Goal: Information Seeking & Learning: Learn about a topic

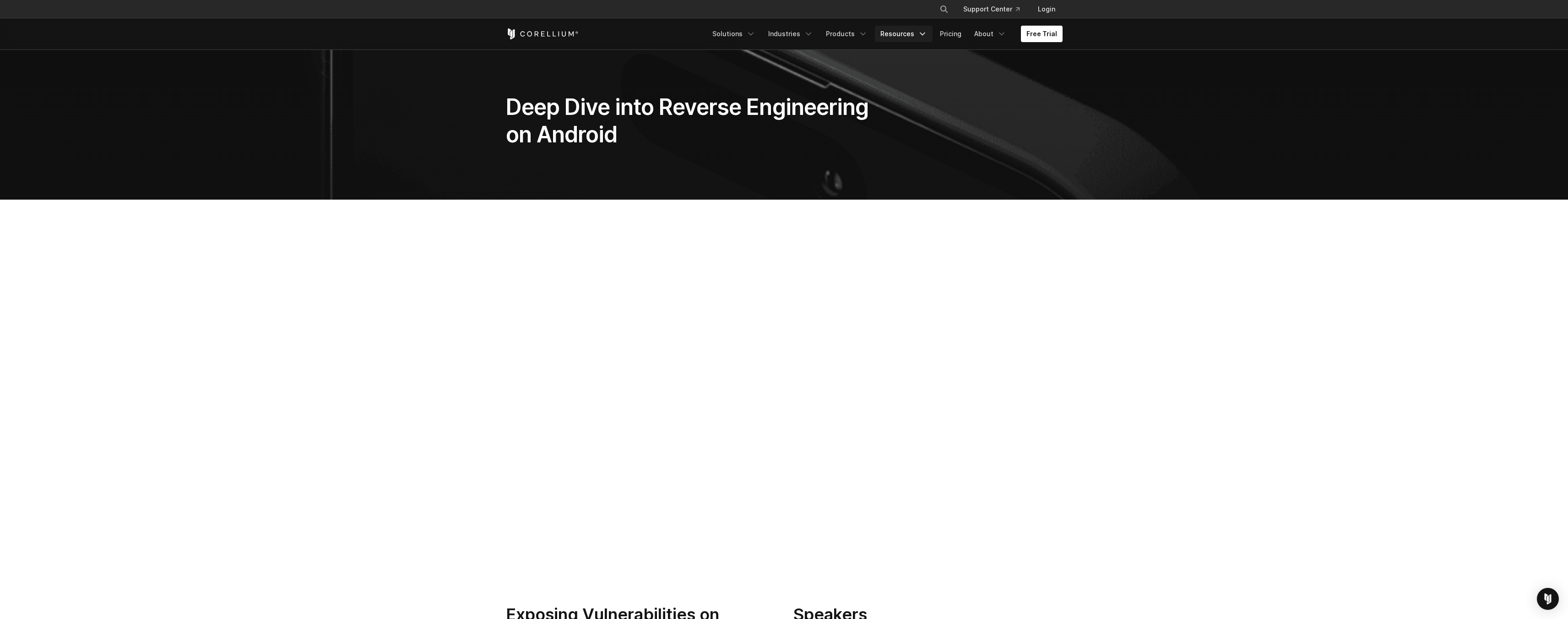
click at [896, 35] on link "Resources" at bounding box center [904, 34] width 57 height 16
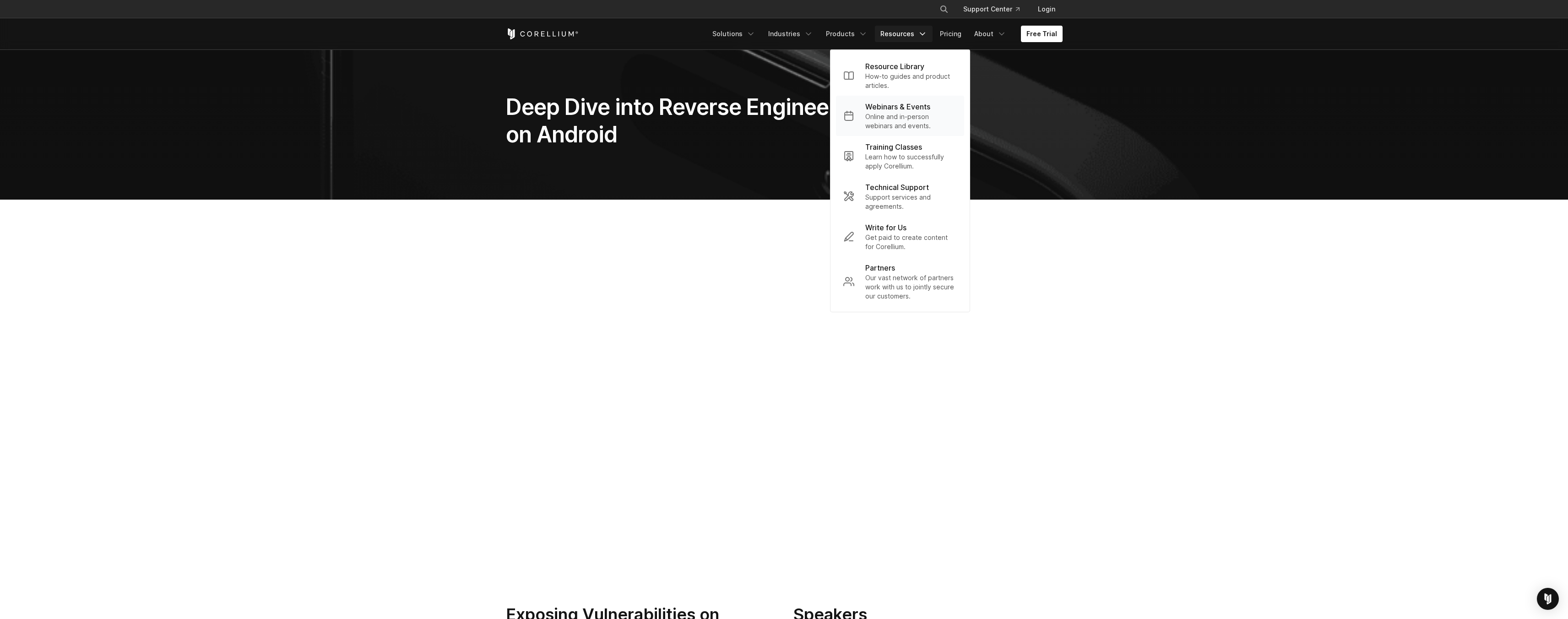
click at [898, 116] on p "Online and in-person webinars and events." at bounding box center [911, 121] width 91 height 18
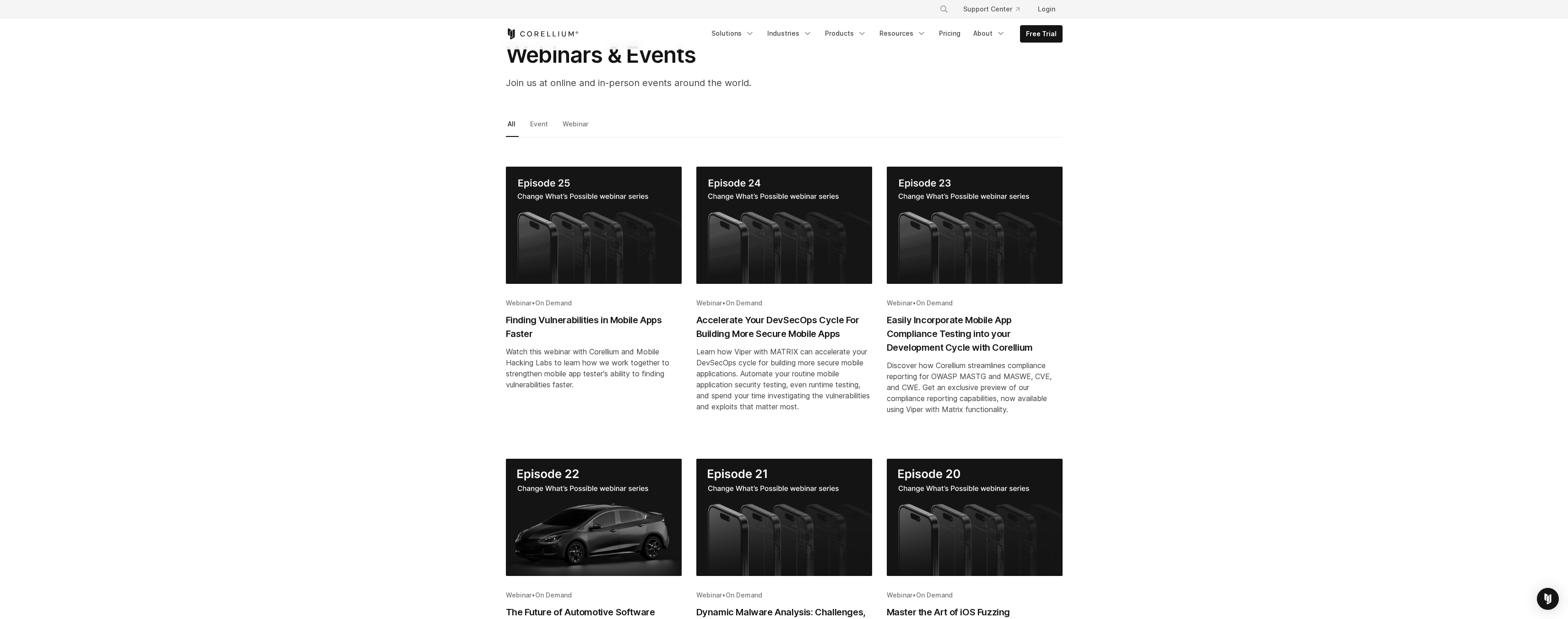
scroll to position [70, 0]
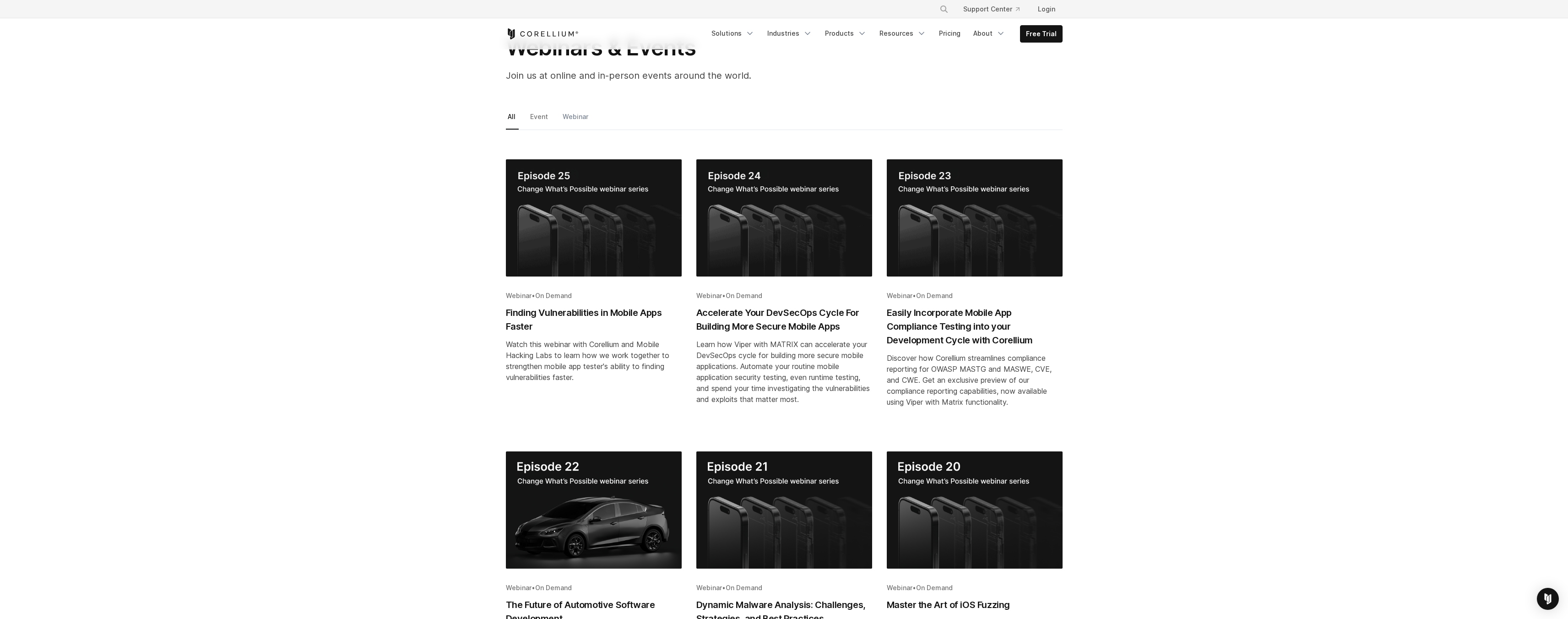
click at [578, 120] on link "Webinar" at bounding box center [576, 120] width 30 height 19
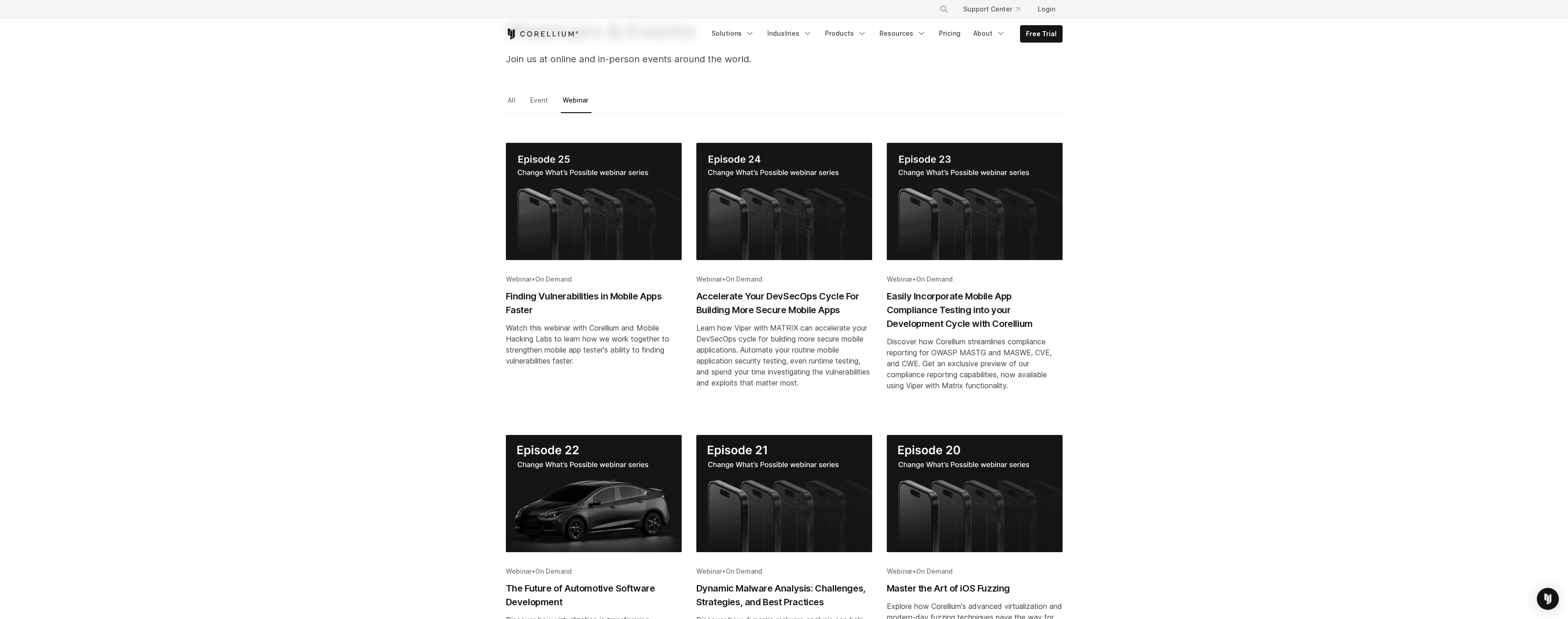
scroll to position [97, 0]
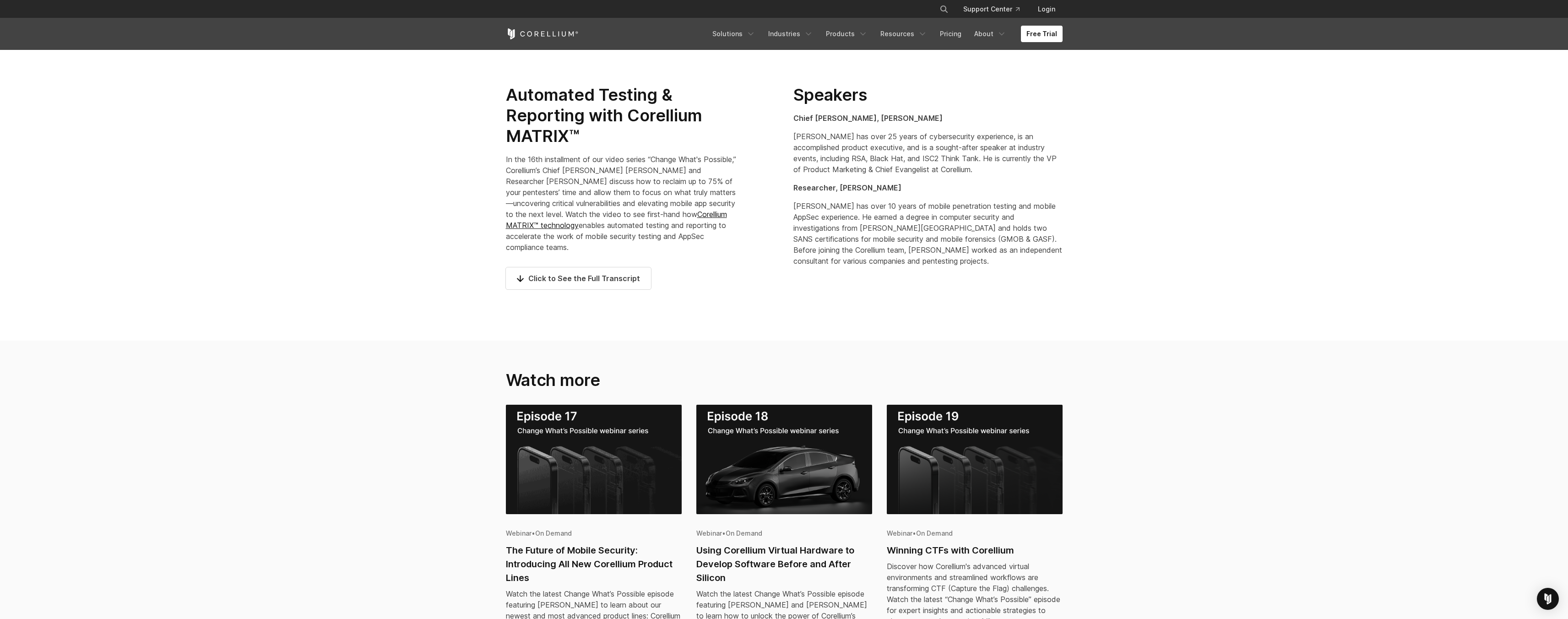
scroll to position [556, 0]
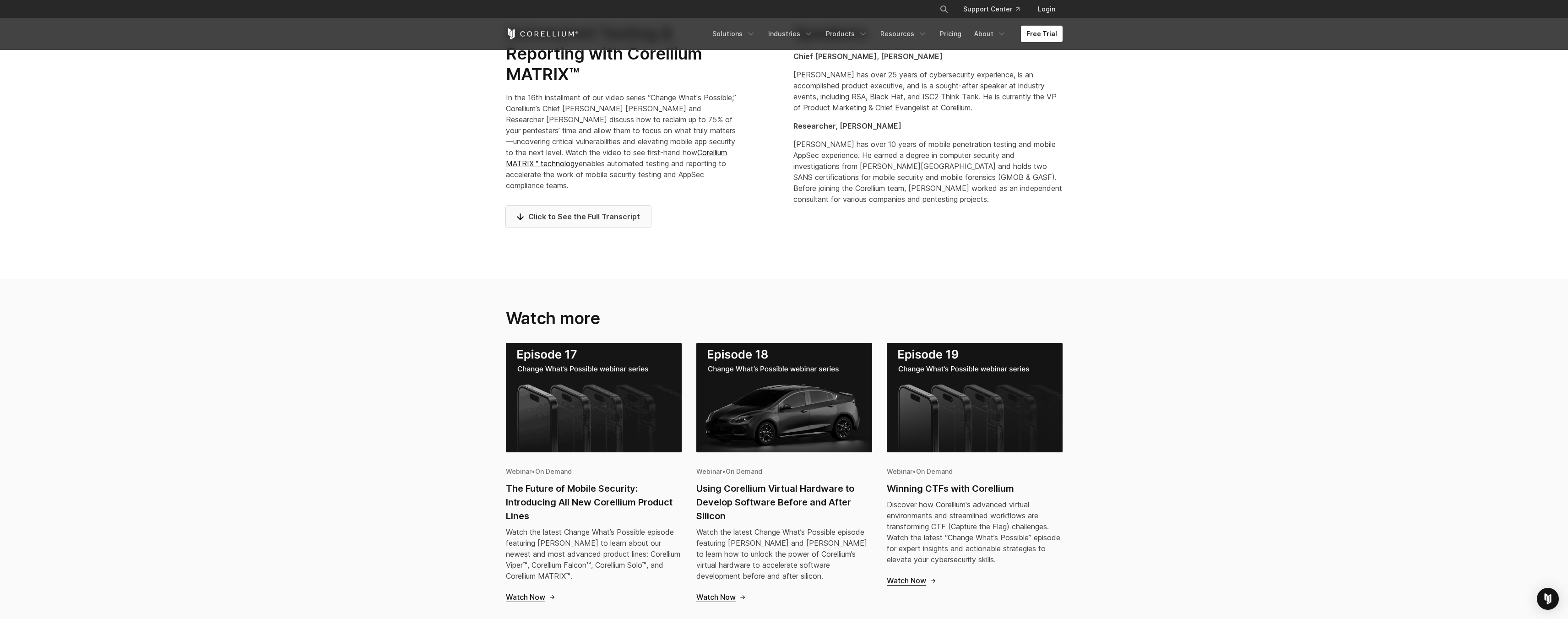
click at [600, 219] on span "Click to See the Full Transcript" at bounding box center [578, 216] width 123 height 11
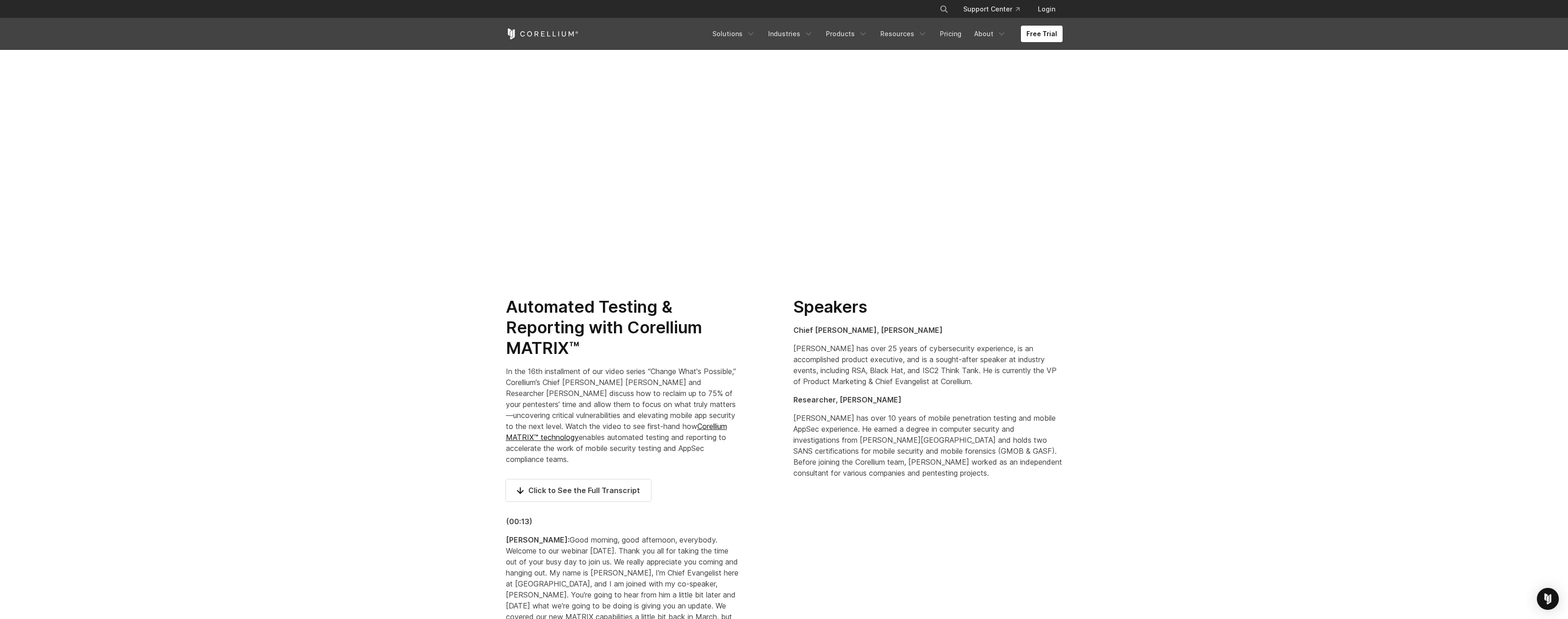
scroll to position [388, 0]
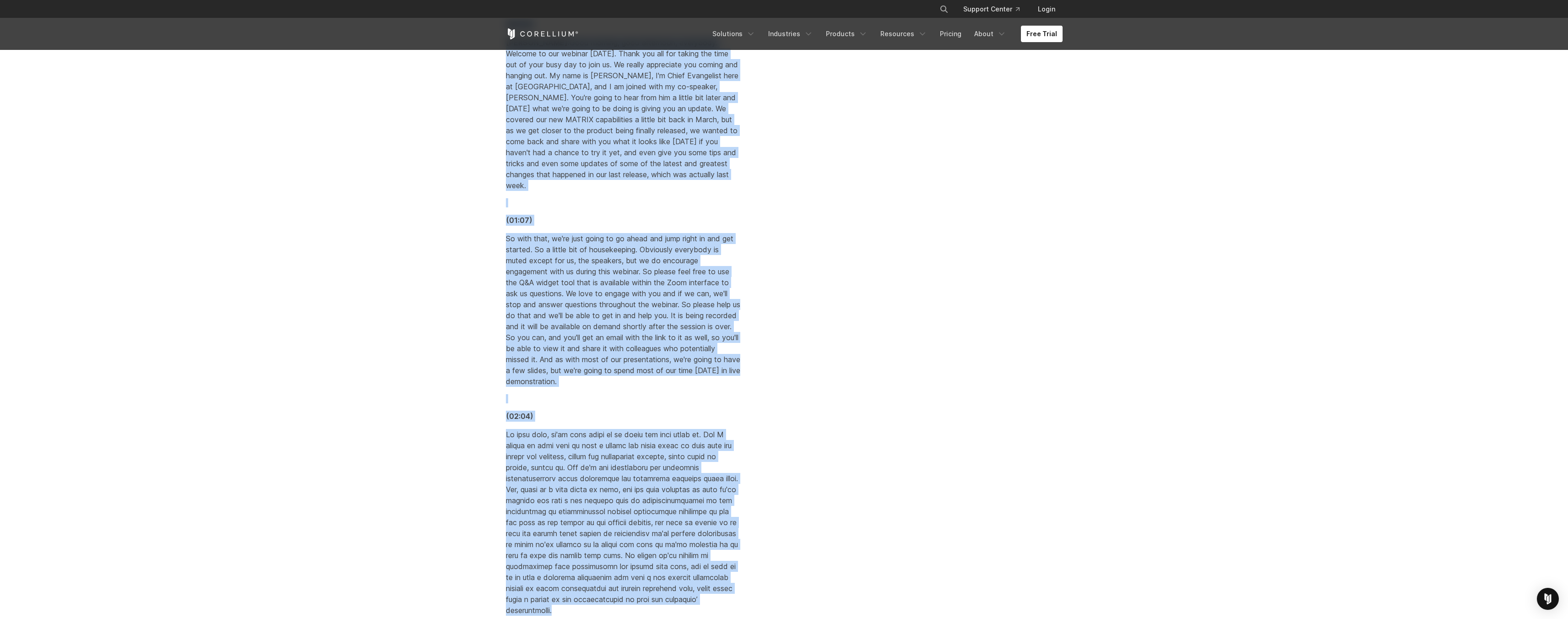
drag, startPoint x: 497, startPoint y: 408, endPoint x: 1114, endPoint y: 616, distance: 651.1
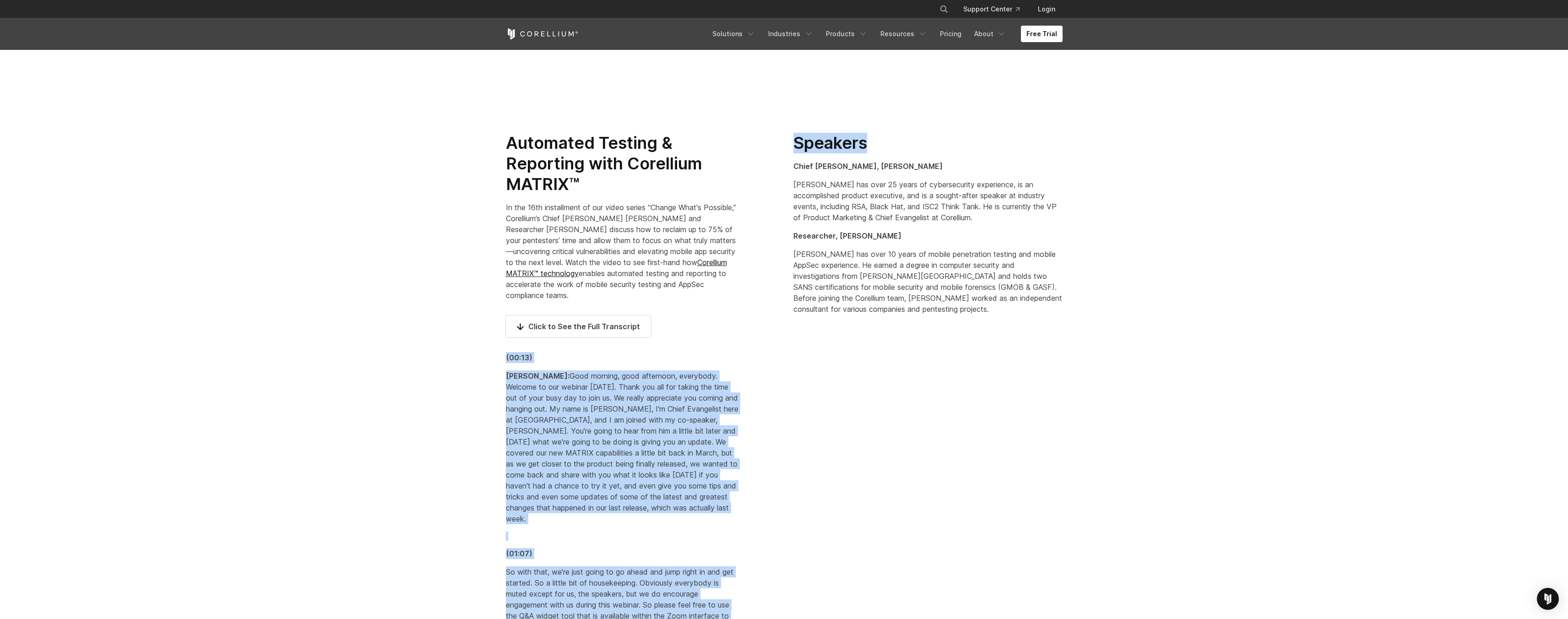
scroll to position [11356, 0]
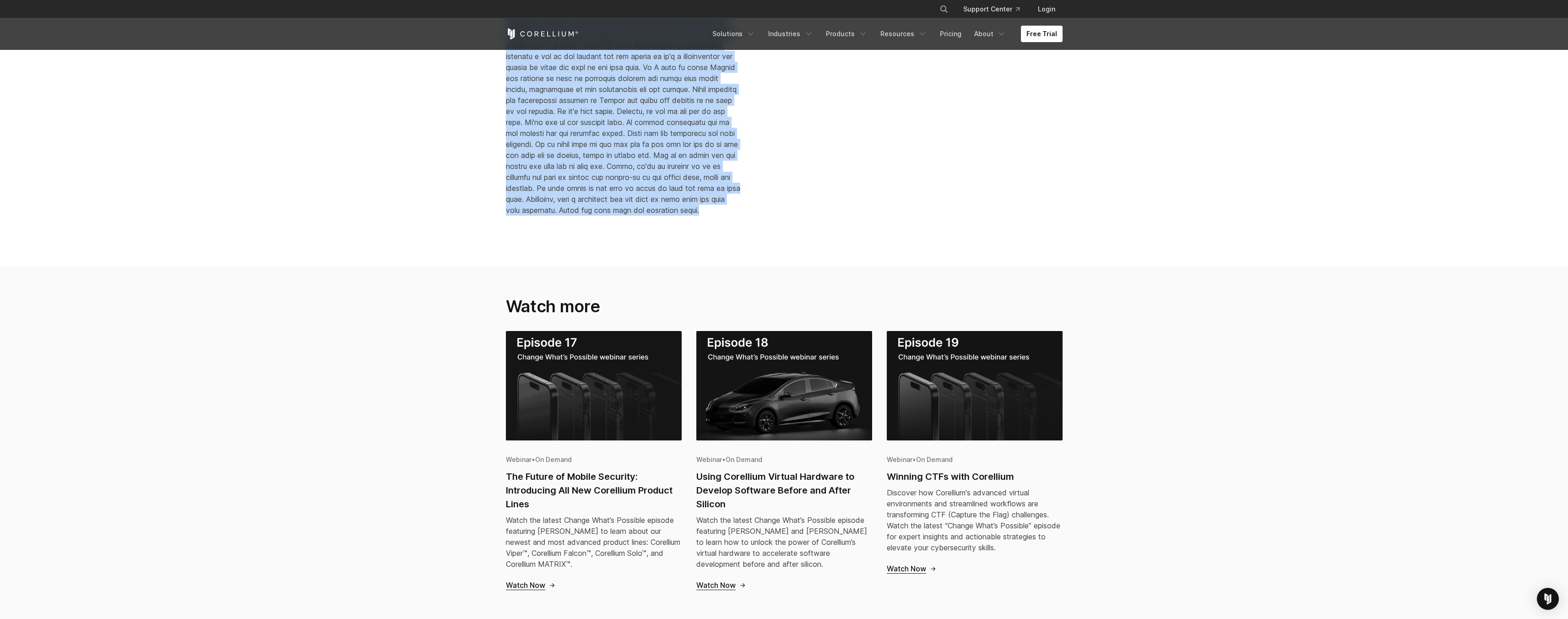
copy div "(00:13) Brian Robison: Good morning, good afternoon, everybody. Welcome to our …"
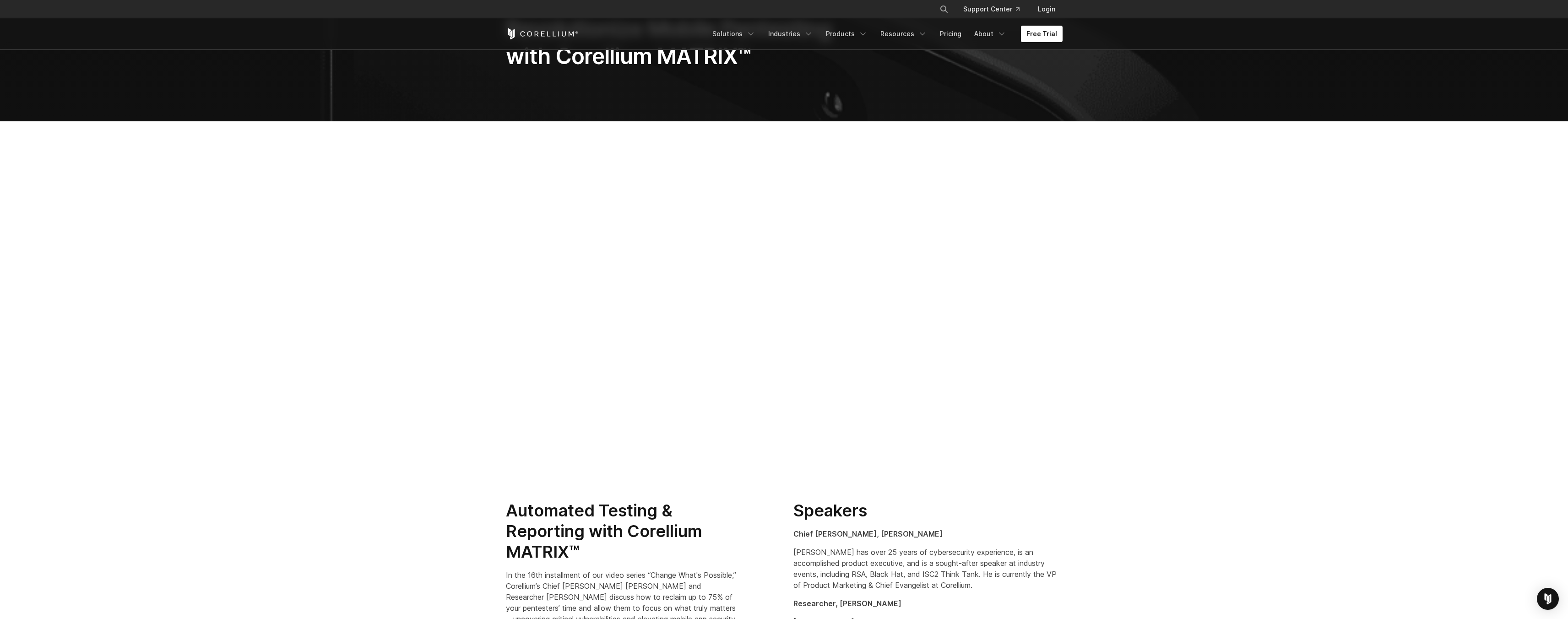
scroll to position [0, 0]
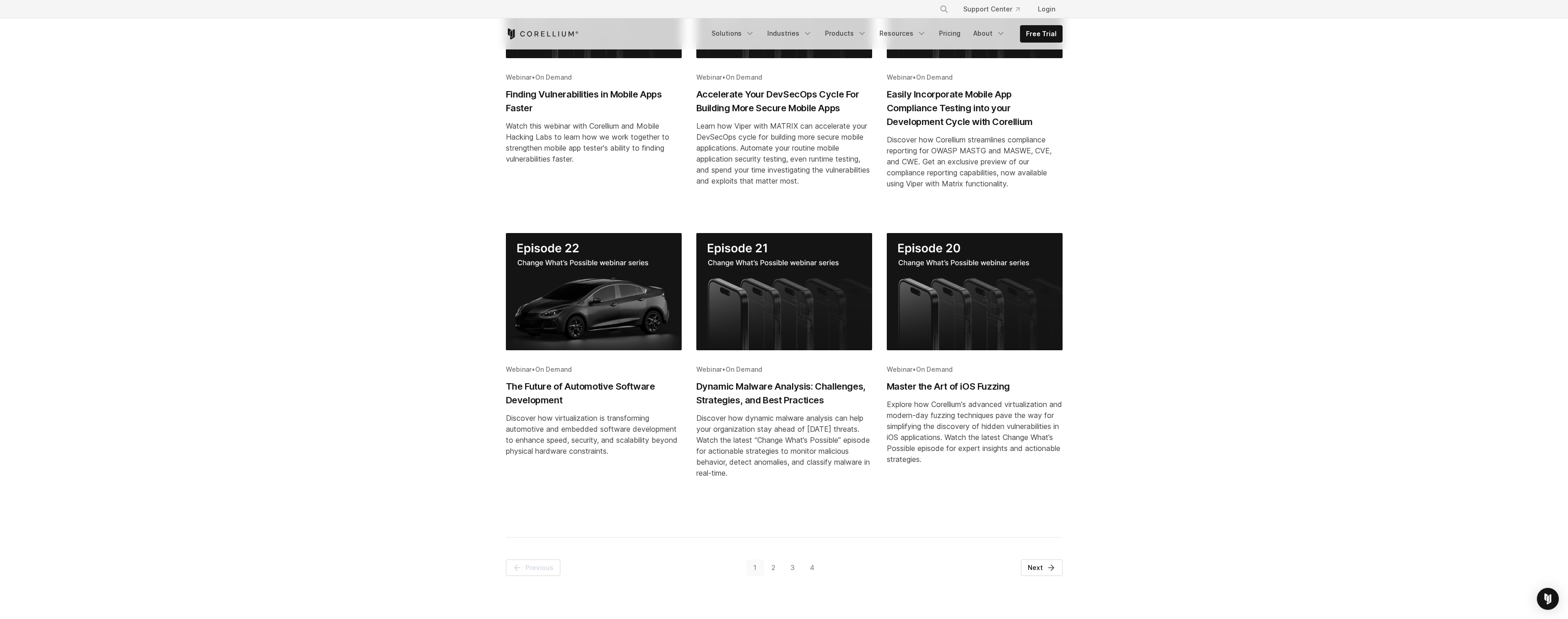
scroll to position [289, 0]
click at [794, 566] on link "3" at bounding box center [793, 567] width 19 height 16
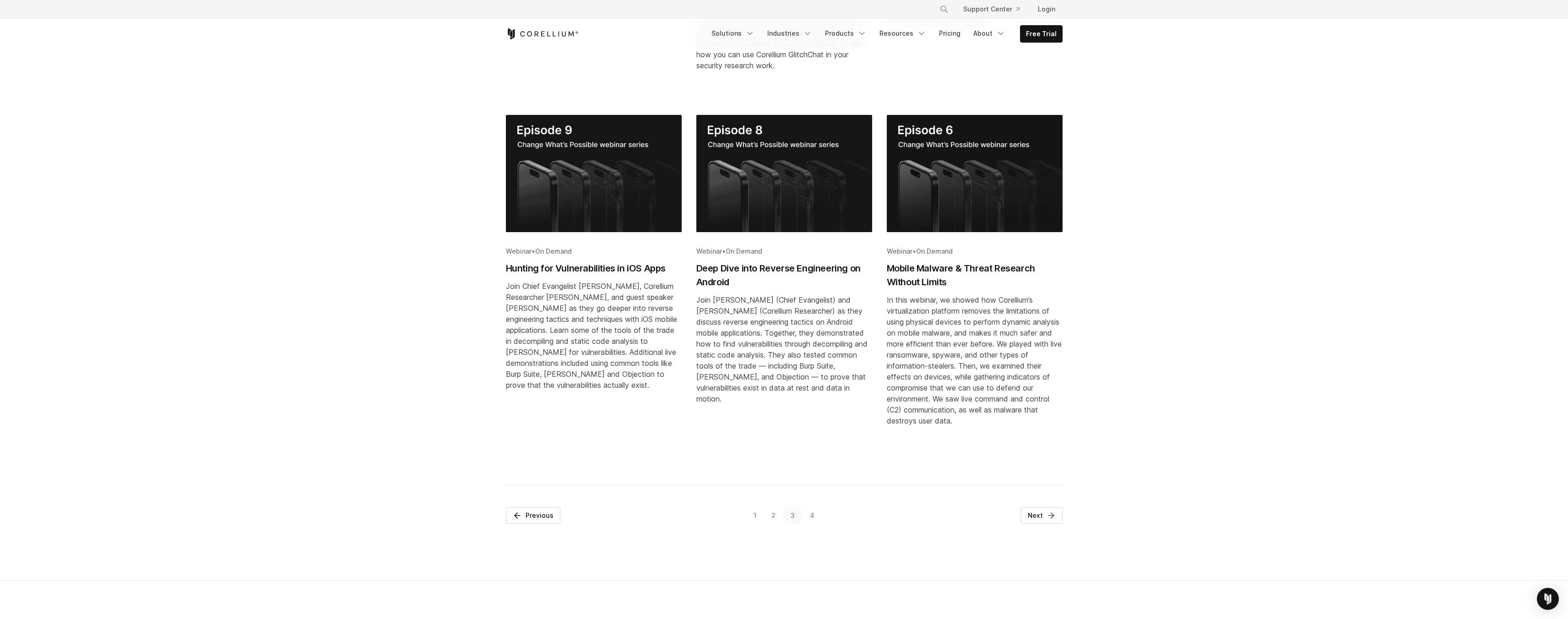
scroll to position [517, 0]
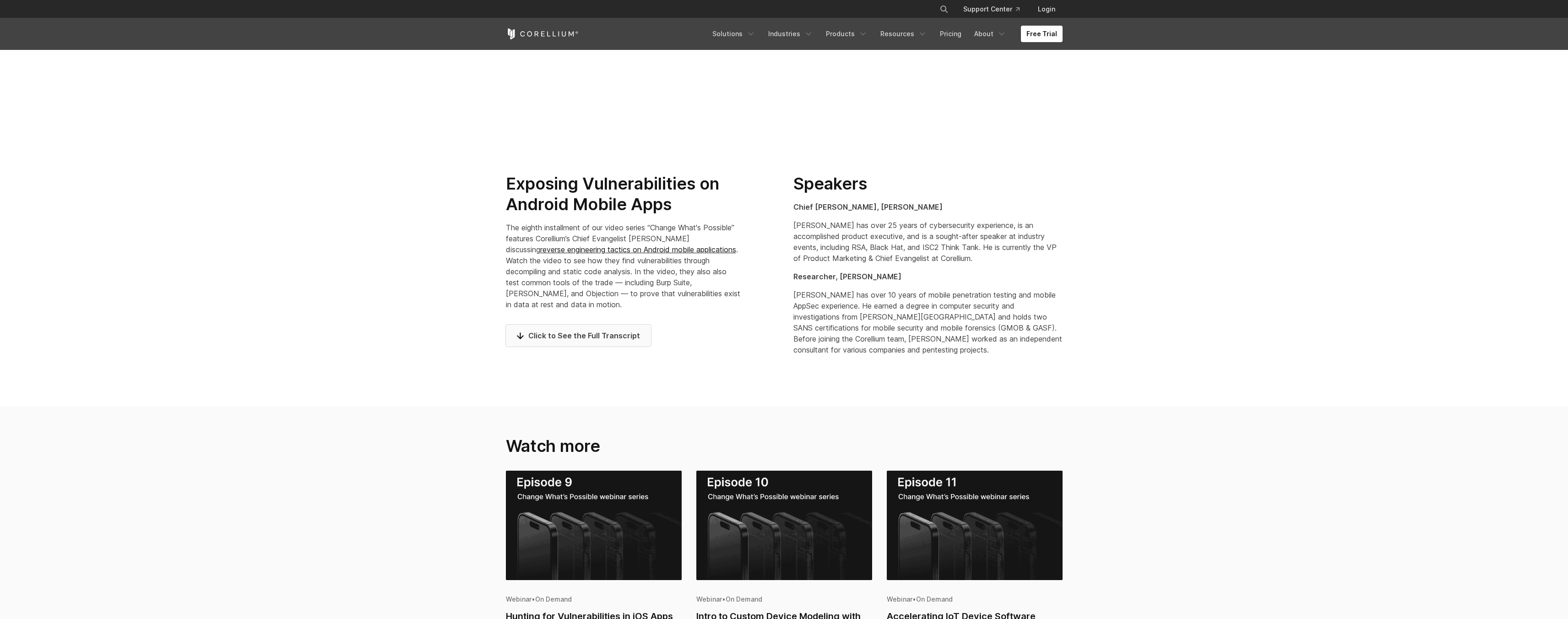
click at [625, 330] on span "Click to See the Full Transcript" at bounding box center [578, 335] width 123 height 11
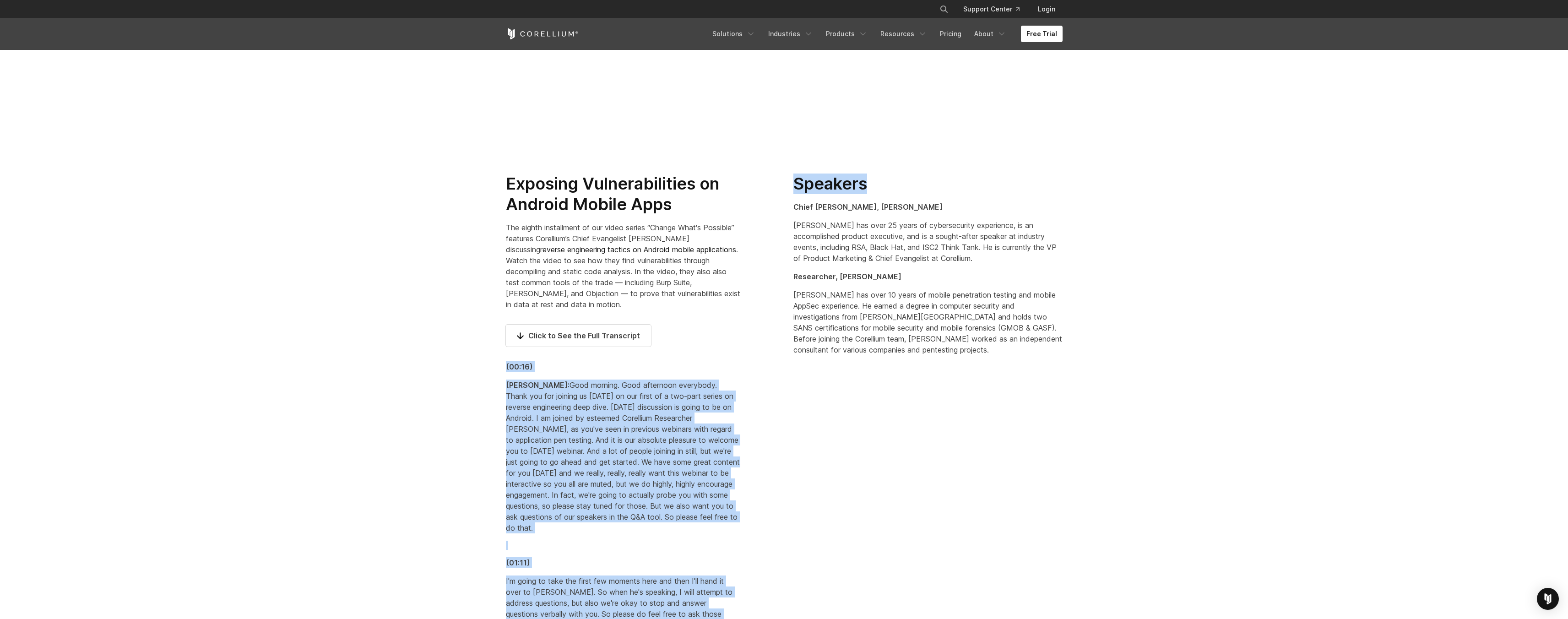
drag, startPoint x: 492, startPoint y: 357, endPoint x: 928, endPoint y: 200, distance: 463.4
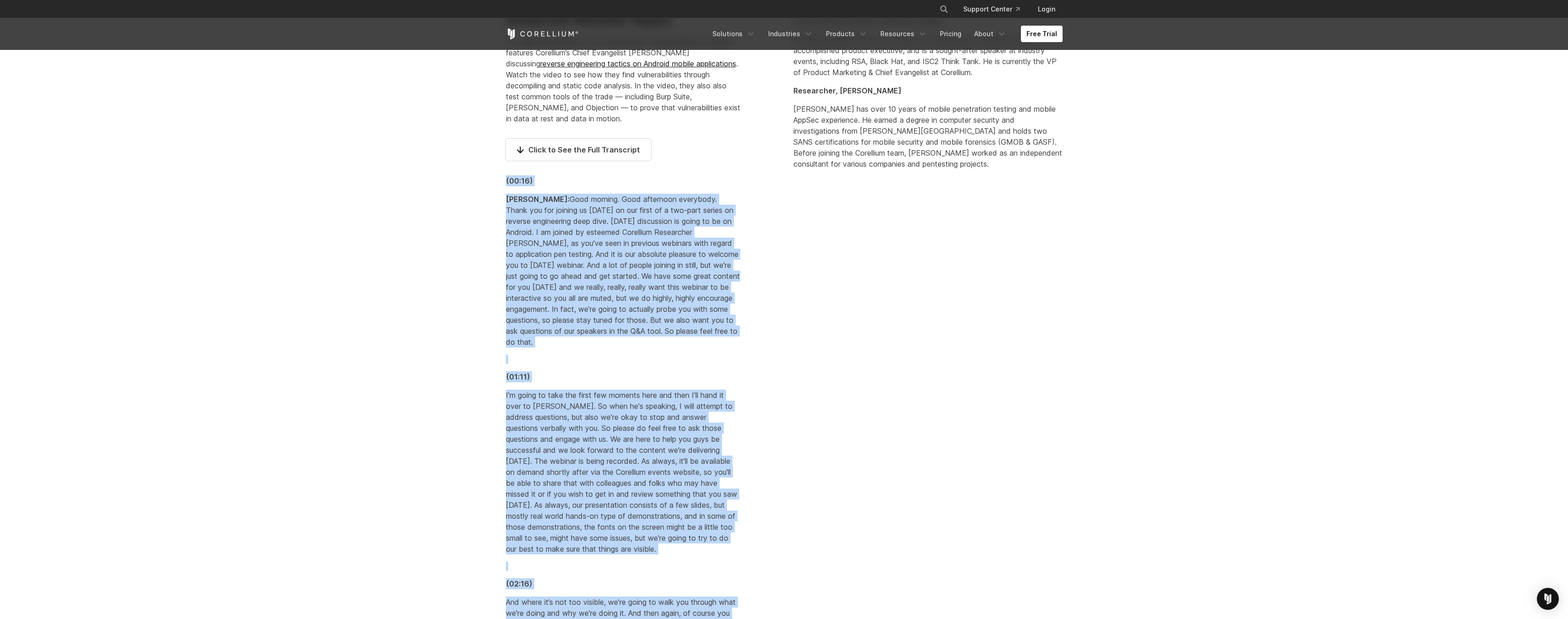
scroll to position [718, 0]
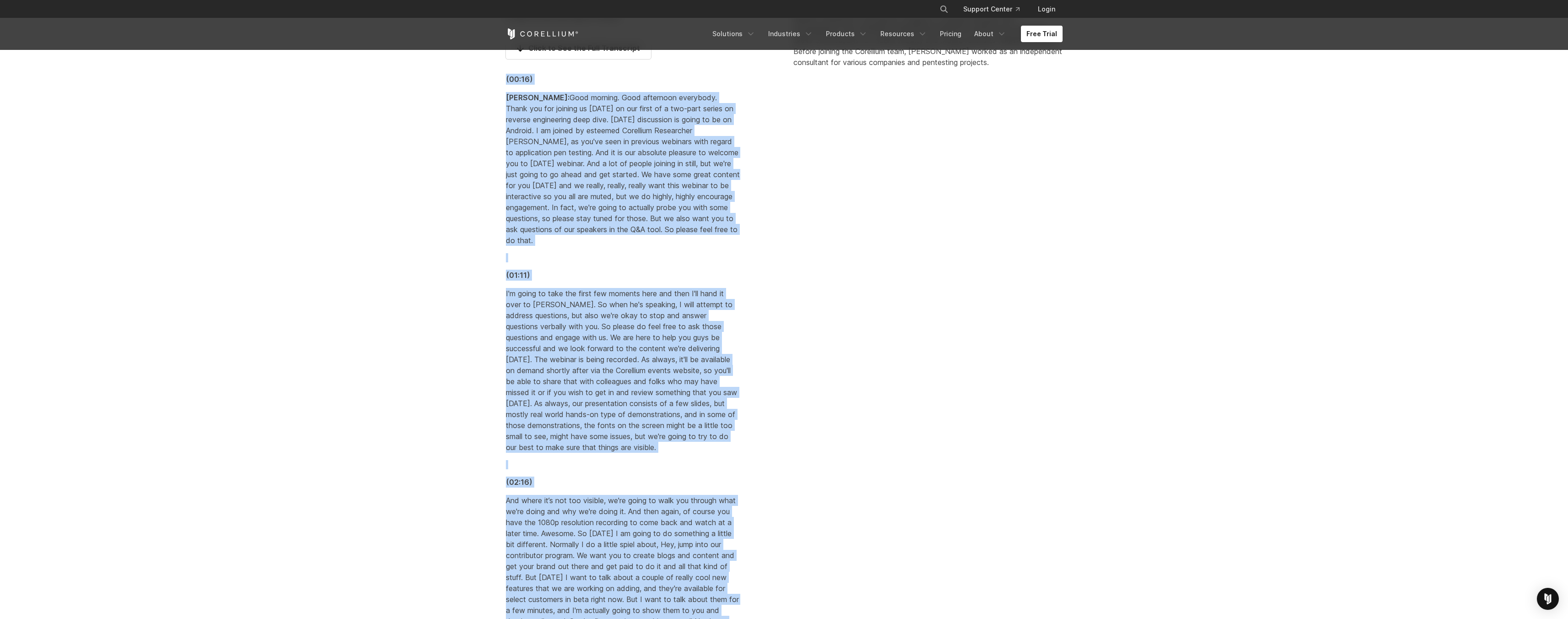
copy div "(00:16) Brian Robison: Good morning. Good afternoon everybody. Thank you for jo…"
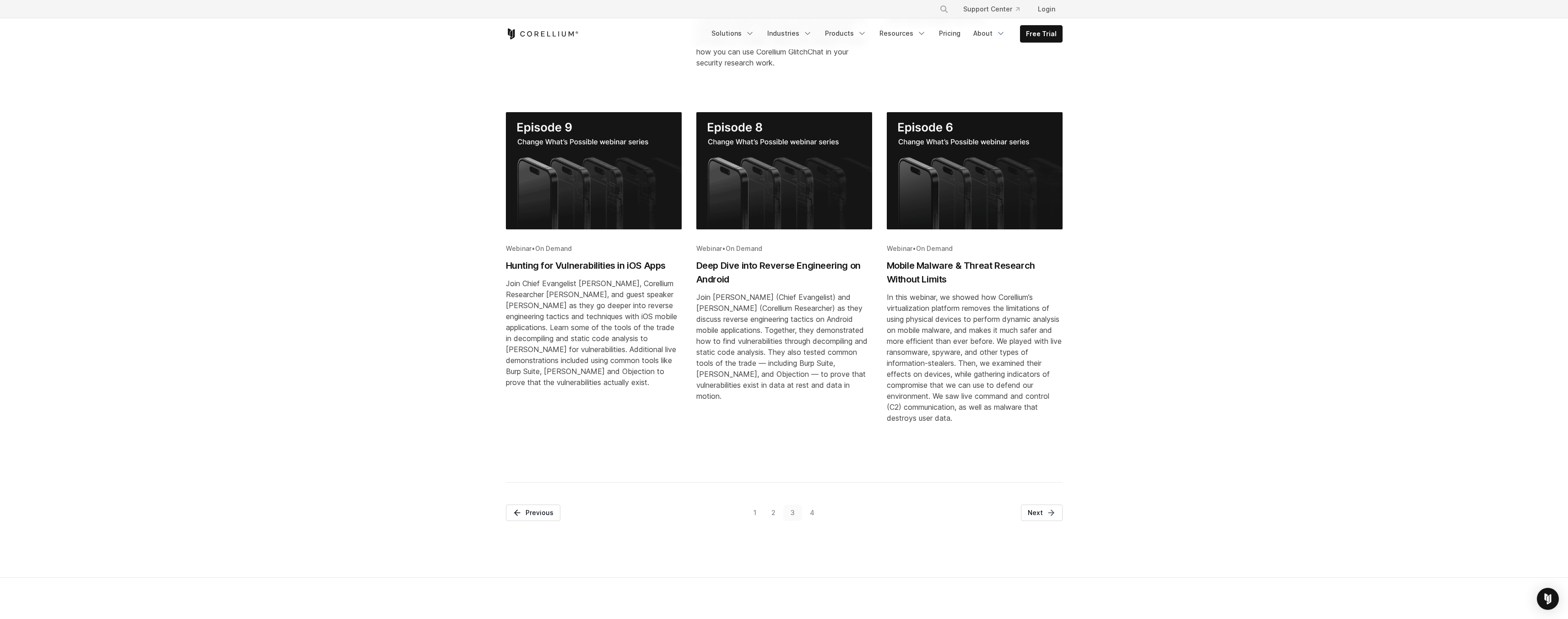
click at [1130, 200] on div "All Event Webinar *** ***** ******* Webinar • On Demand Finding Vulnerabilities…" at bounding box center [784, 109] width 1550 height 892
click at [754, 515] on link "1" at bounding box center [754, 512] width 18 height 16
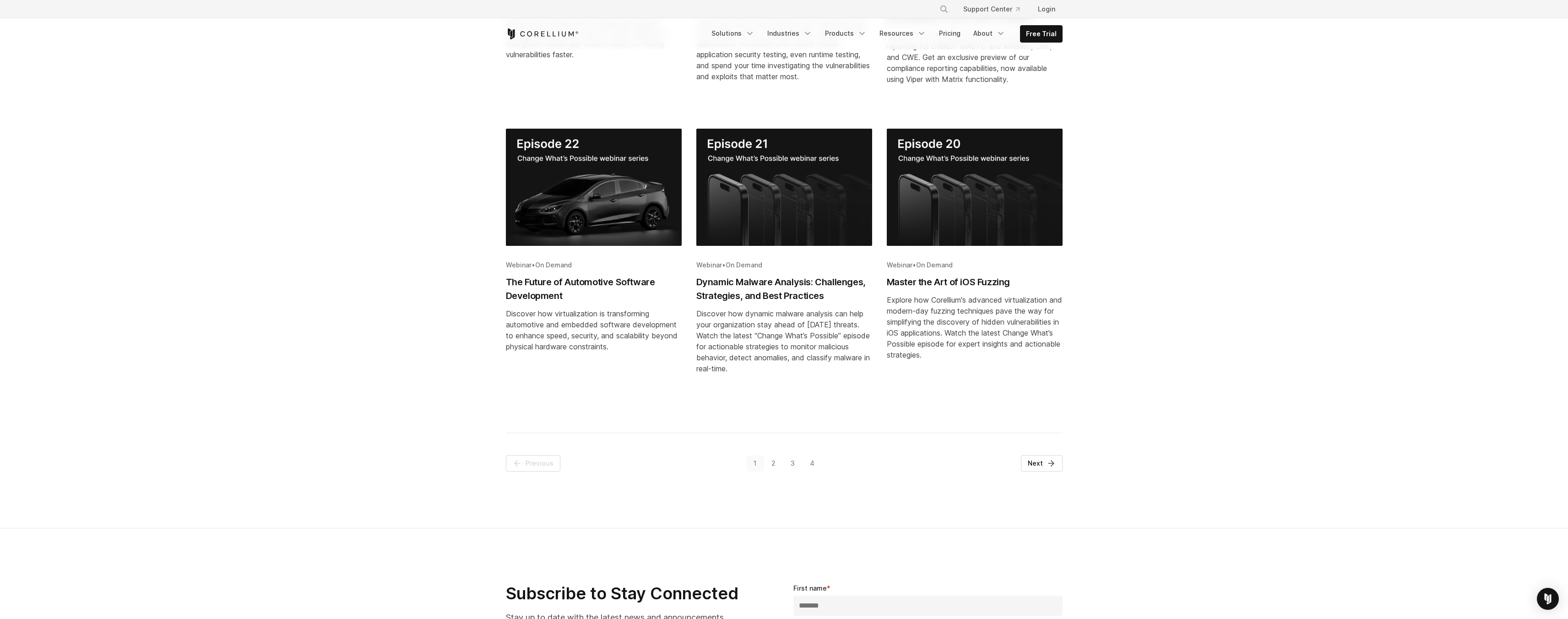
scroll to position [394, 0]
click at [773, 461] on link "2" at bounding box center [774, 462] width 19 height 16
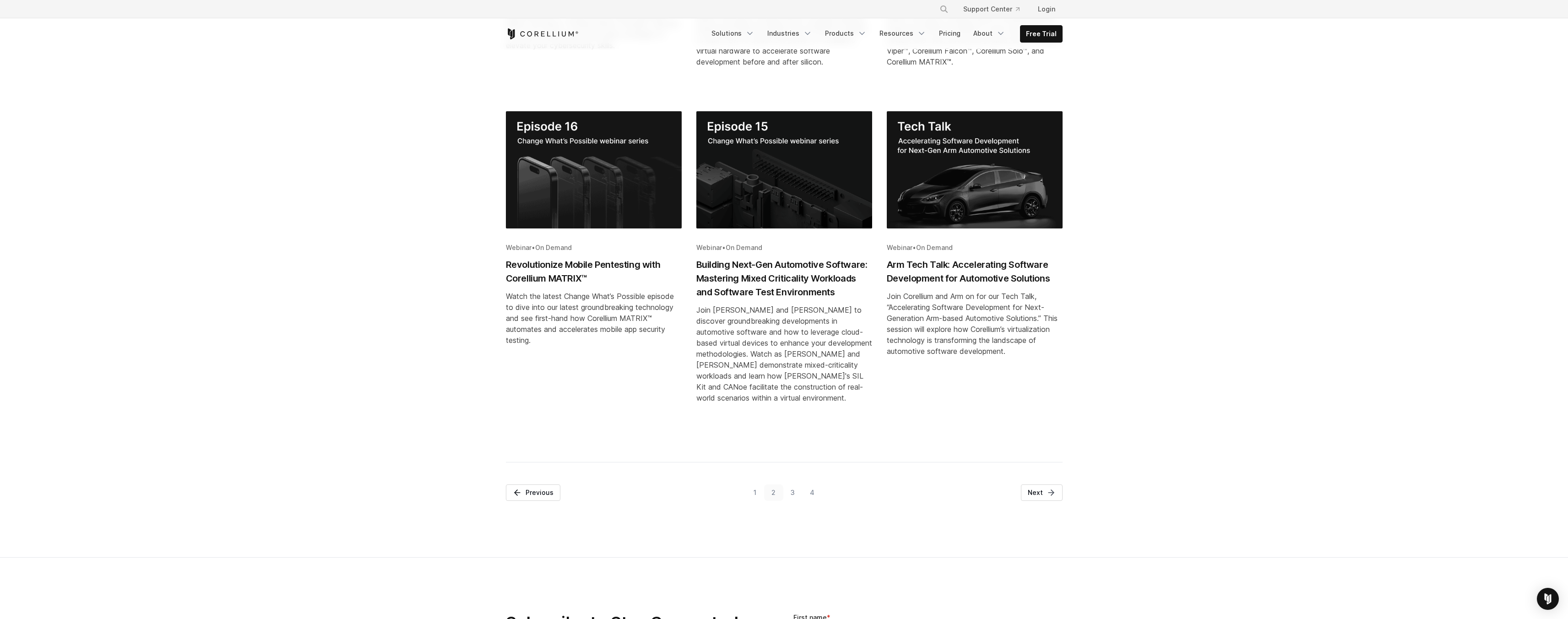
scroll to position [413, 0]
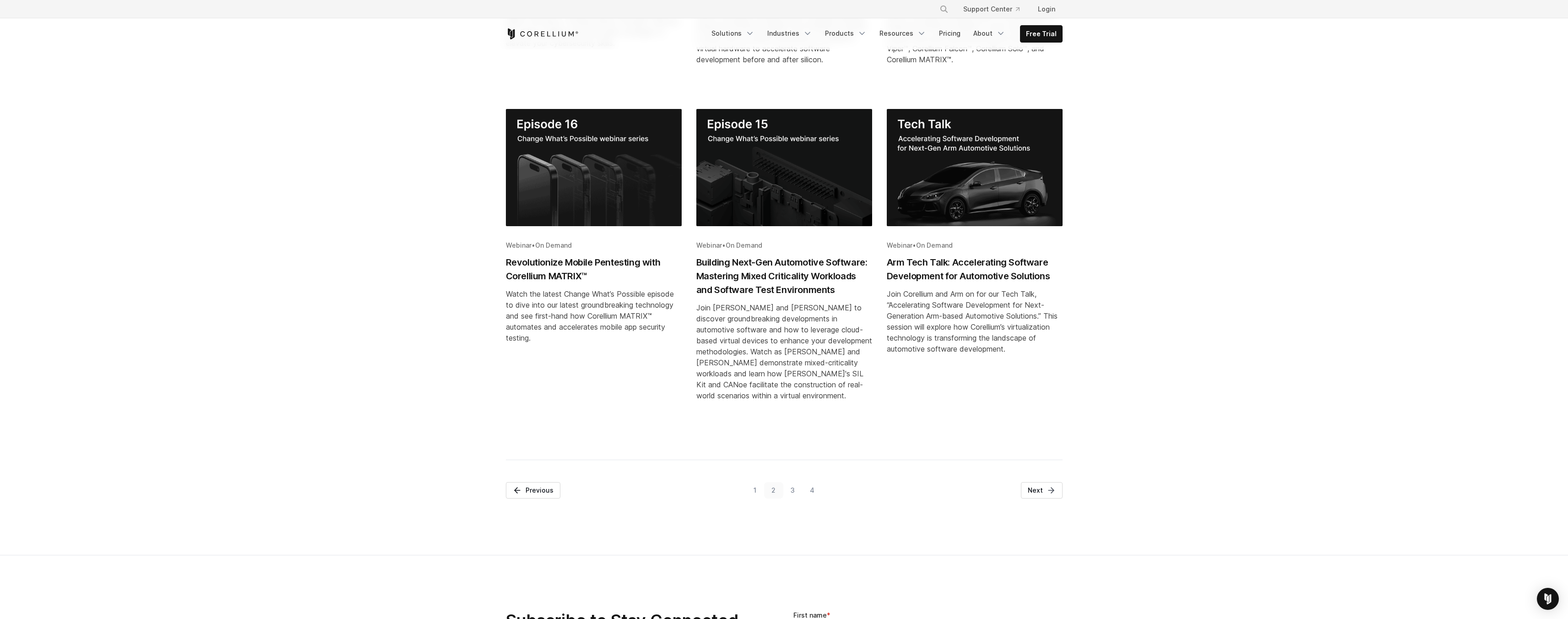
click at [796, 490] on link "3" at bounding box center [793, 490] width 19 height 16
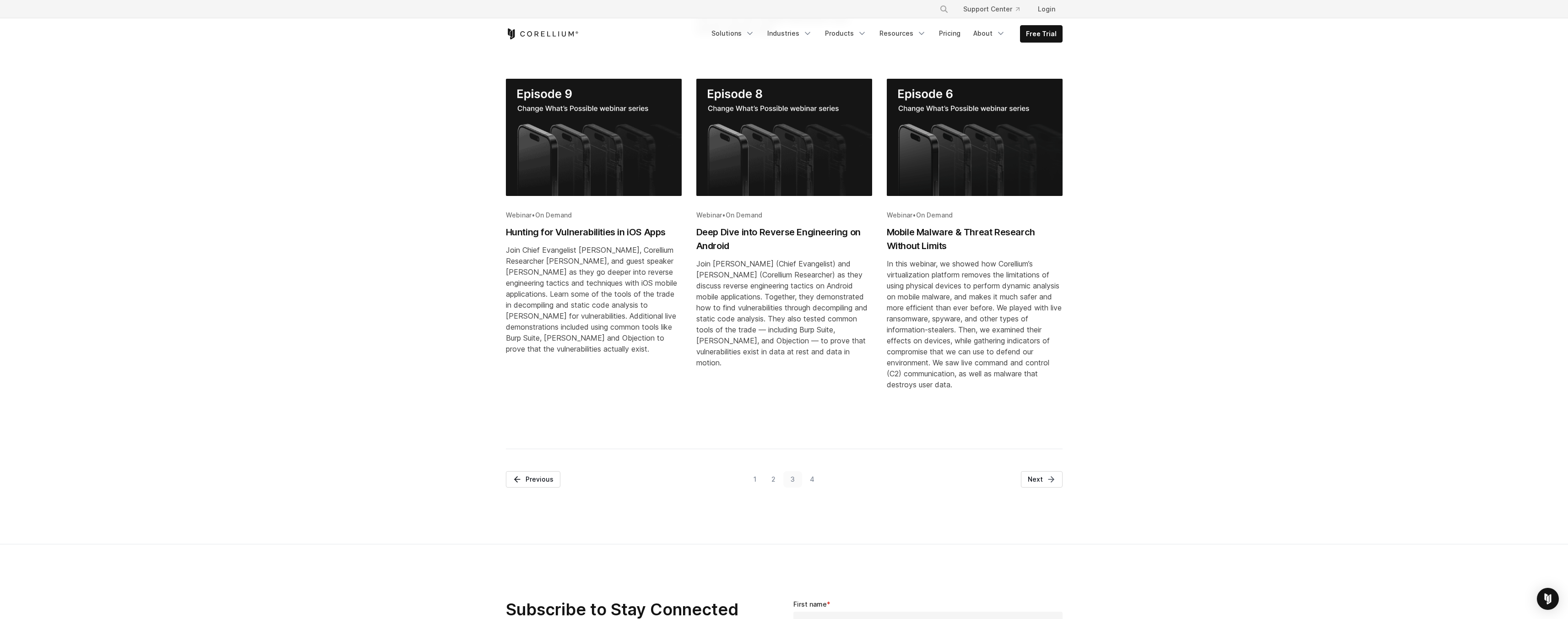
scroll to position [553, 0]
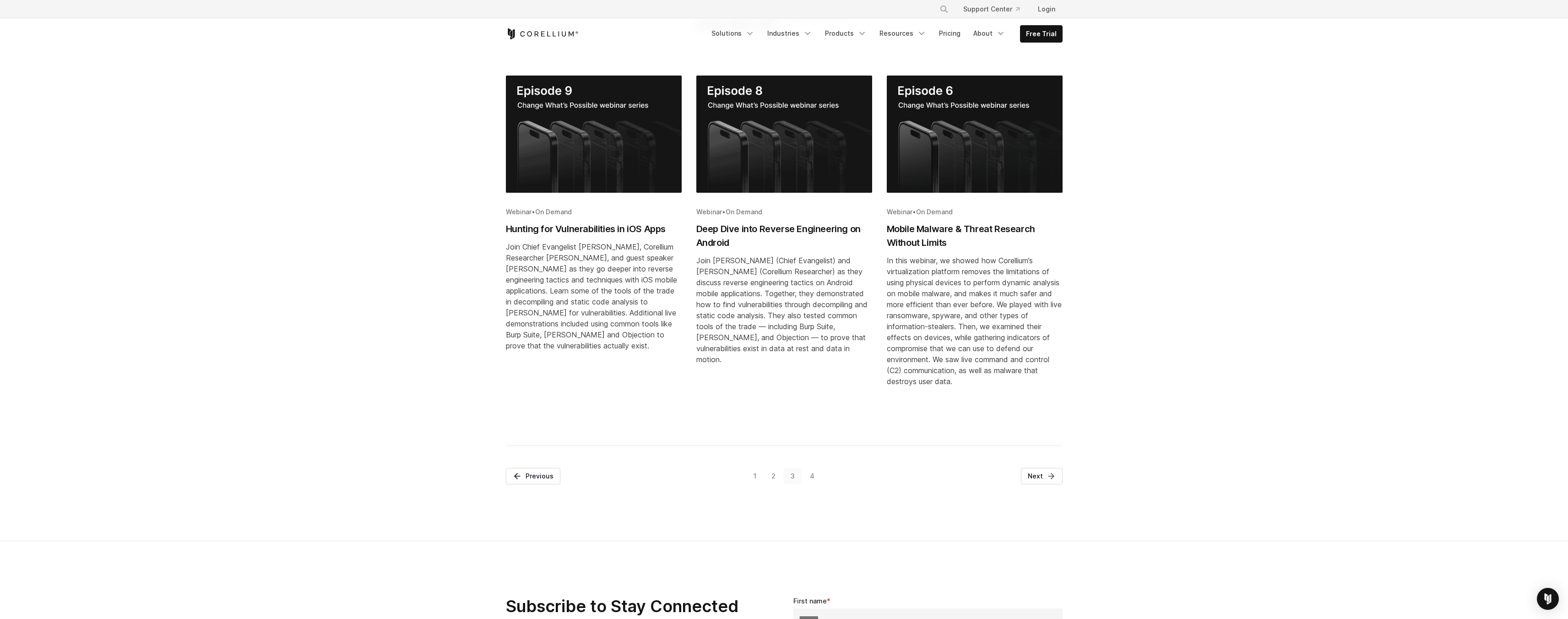
click at [812, 476] on link "4" at bounding box center [812, 476] width 20 height 16
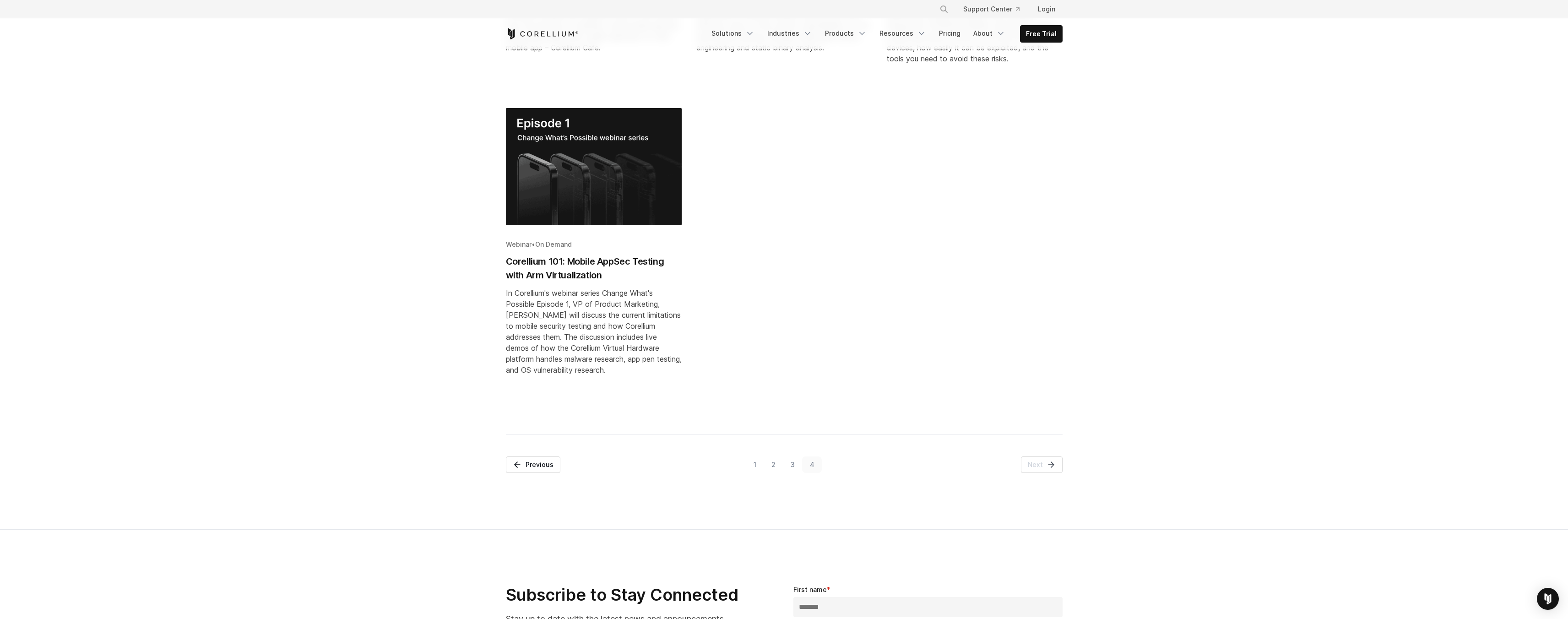
scroll to position [478, 0]
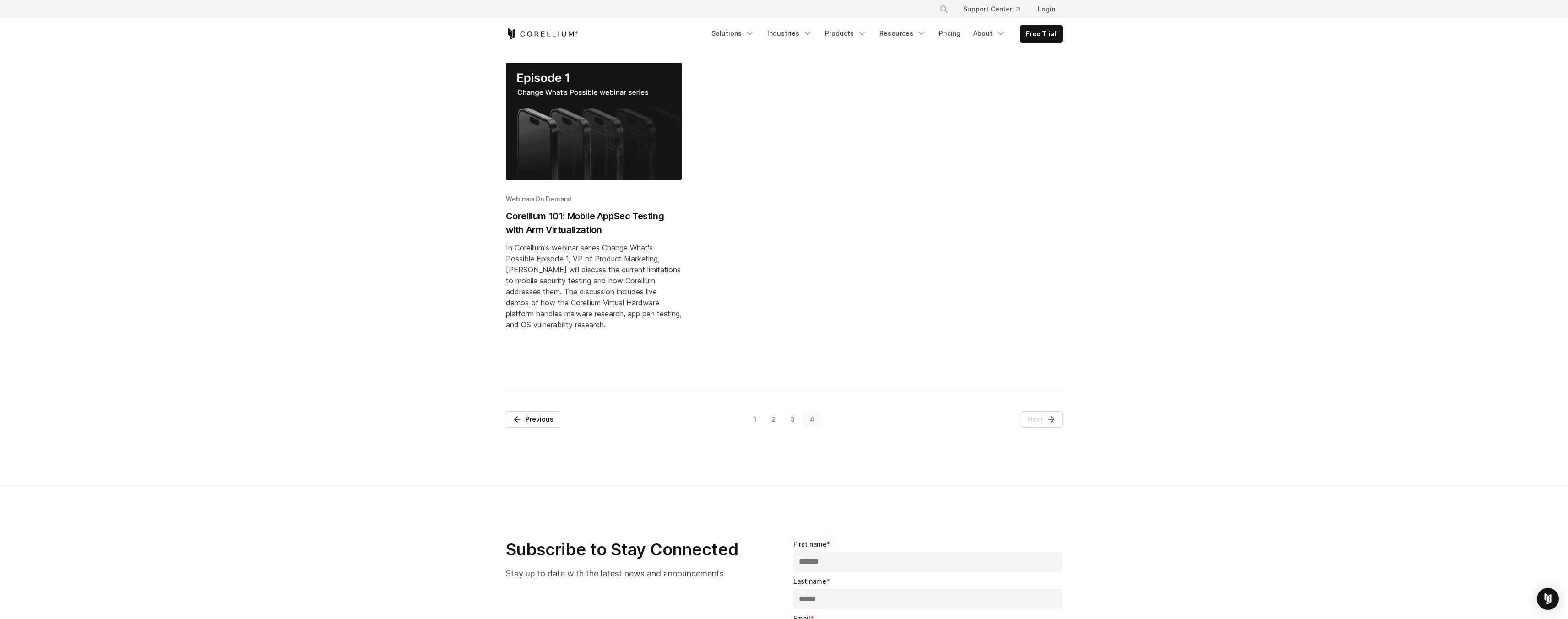
click at [770, 416] on link "2" at bounding box center [774, 419] width 19 height 16
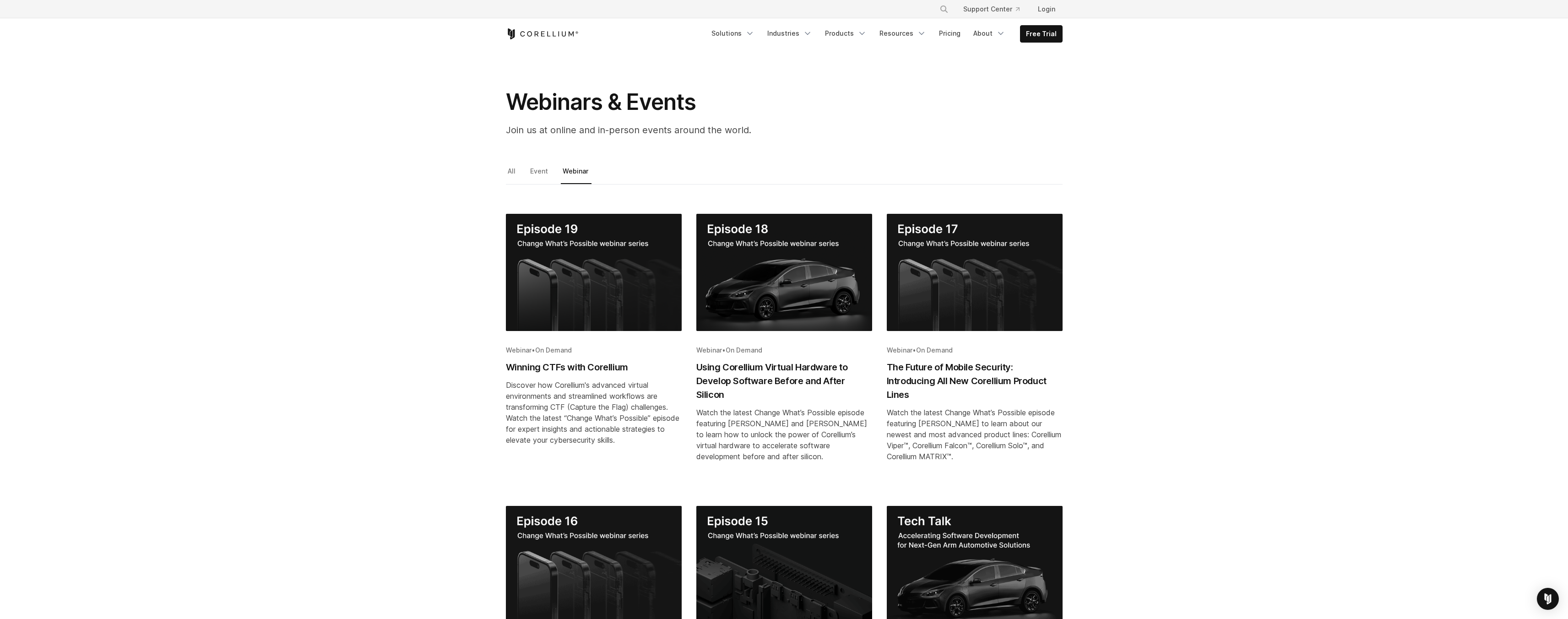
scroll to position [0, 0]
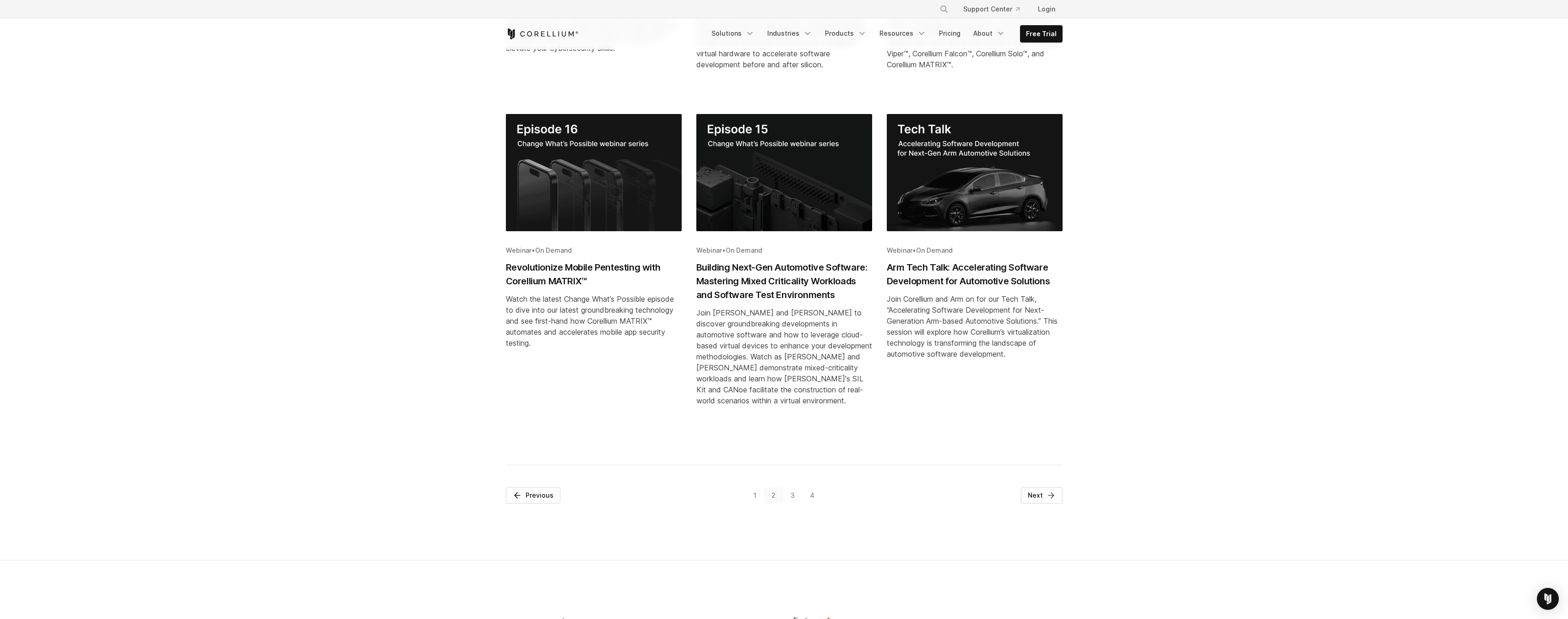
click at [754, 496] on link "1" at bounding box center [754, 495] width 18 height 16
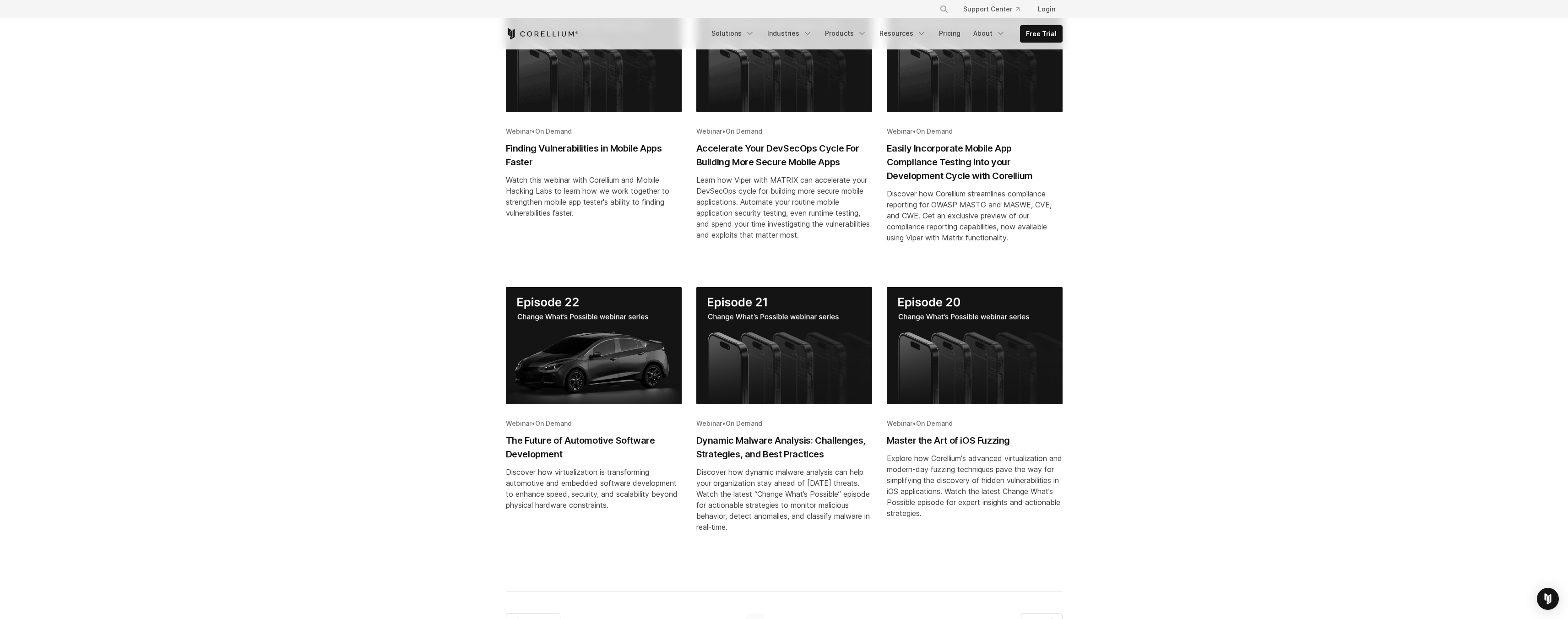
scroll to position [276, 0]
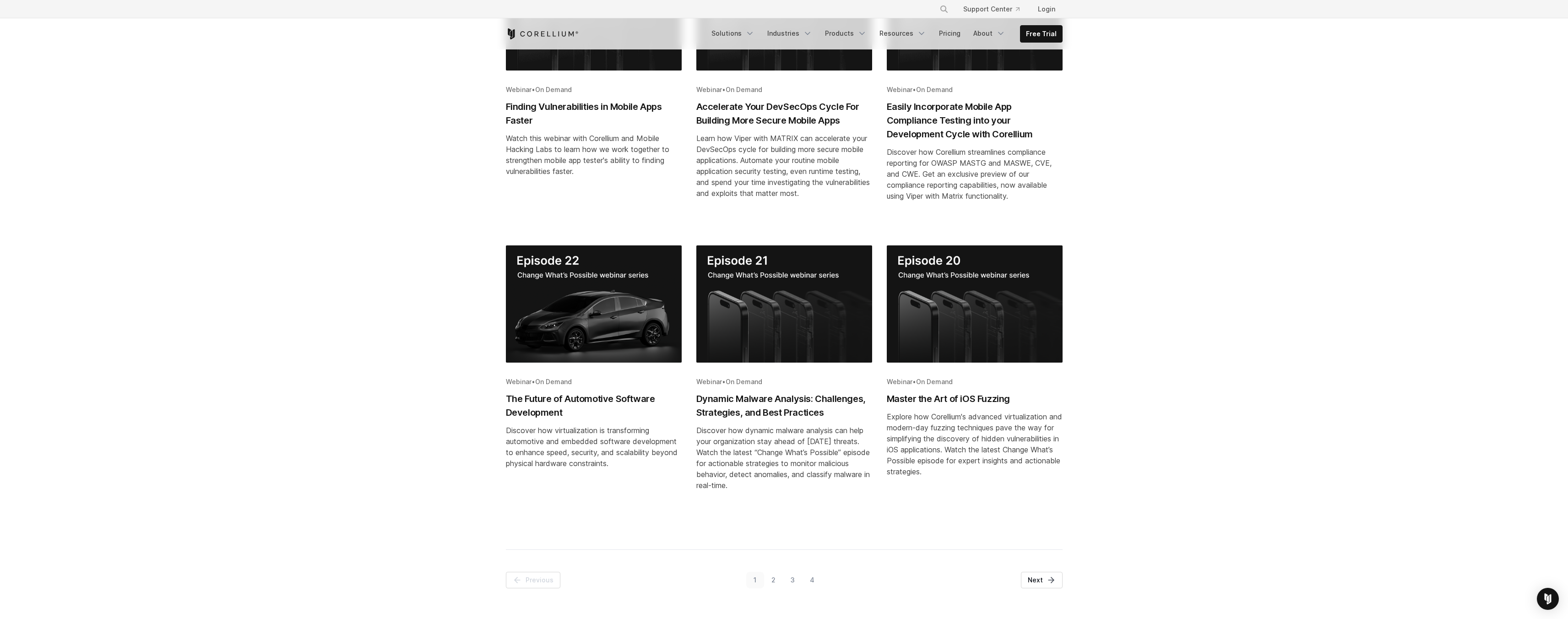
click at [774, 583] on link "2" at bounding box center [774, 580] width 19 height 16
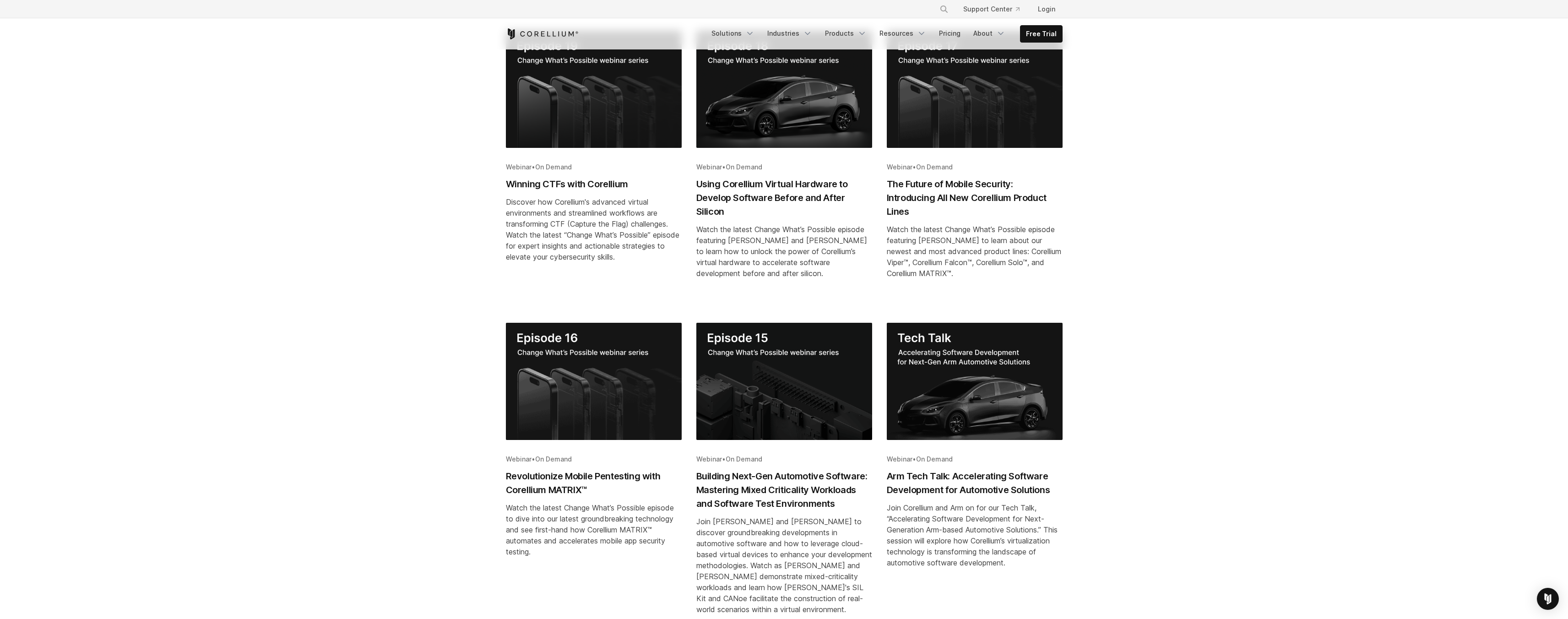
scroll to position [200, 0]
click at [764, 181] on h2 "Using Corellium Virtual Hardware to Develop Software Before and After Silicon" at bounding box center [784, 197] width 175 height 41
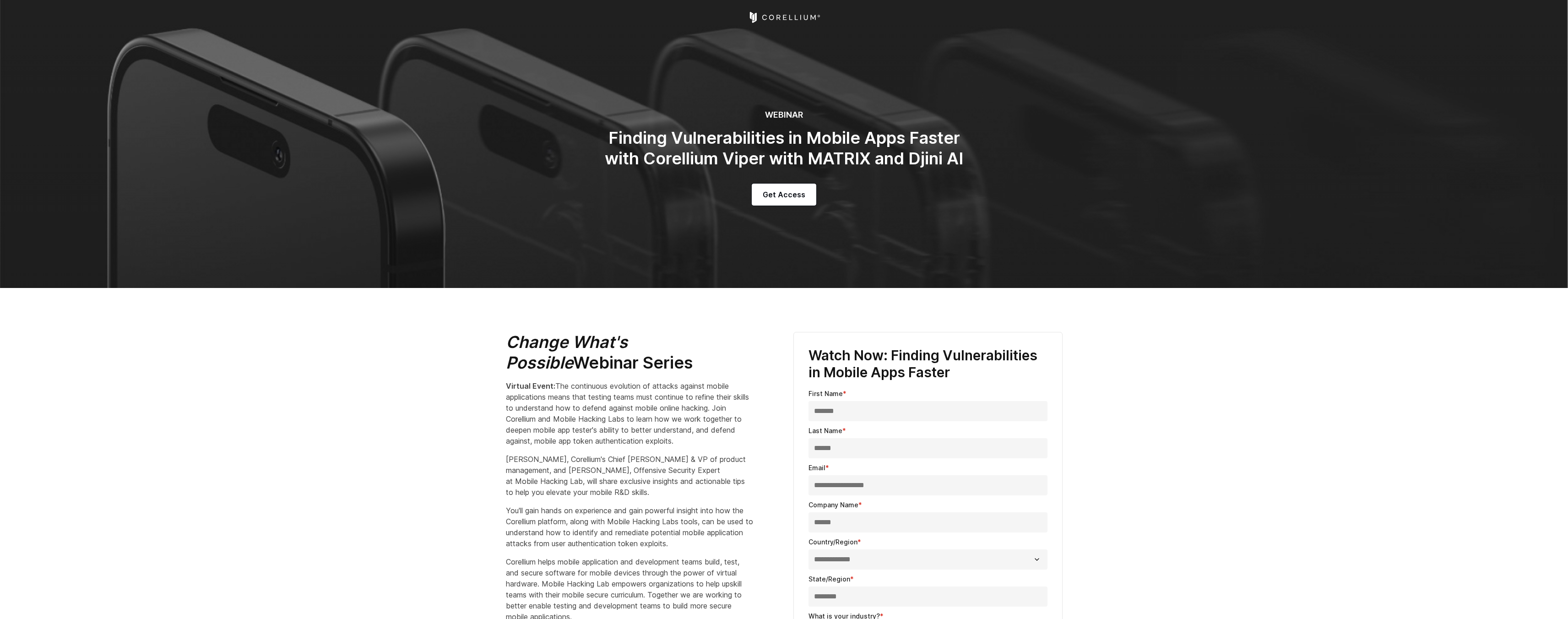
select select "**********"
select select "*********"
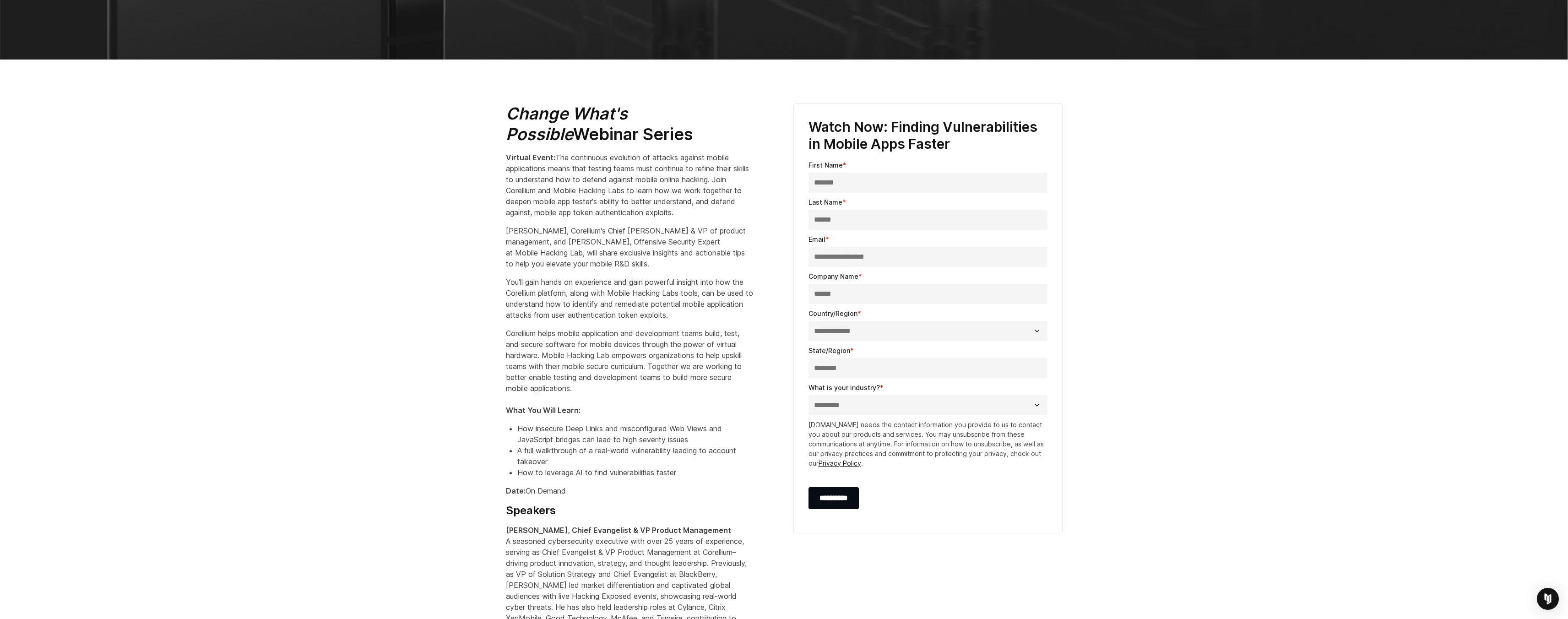
scroll to position [223, 0]
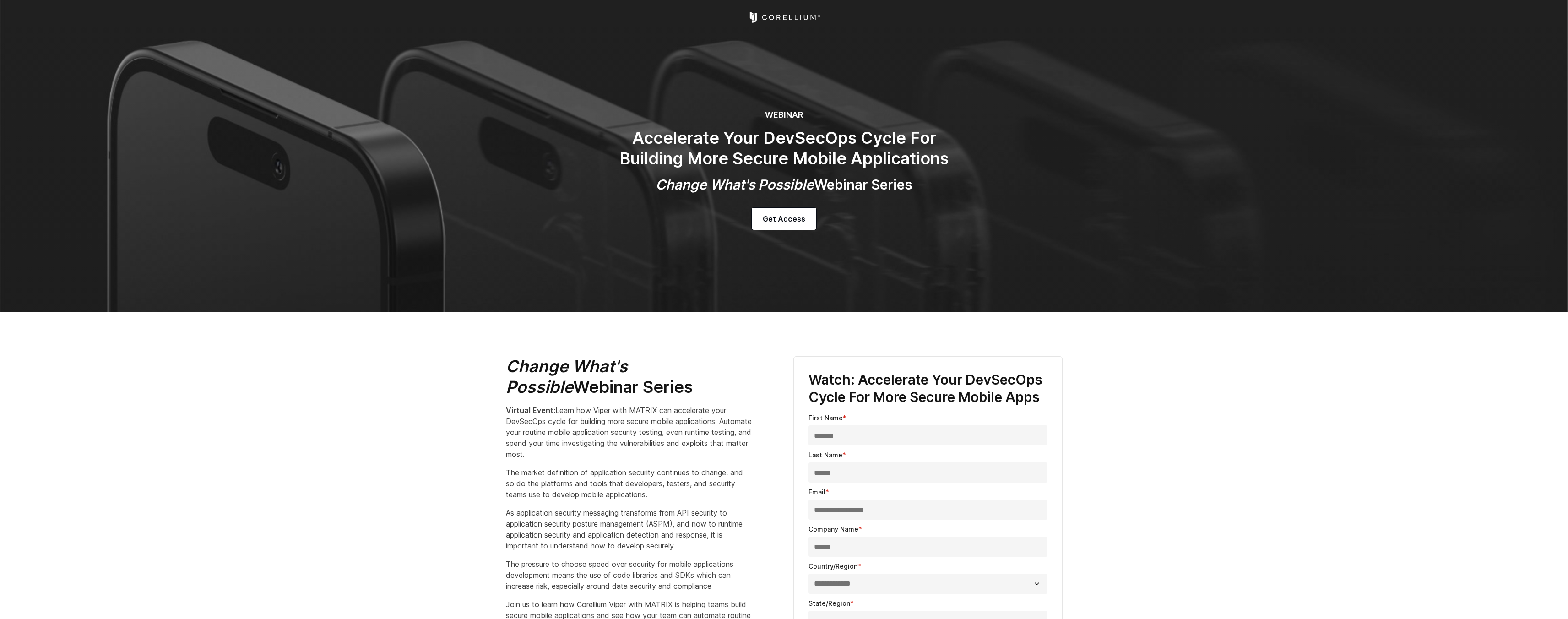
select select "**********"
select select "*********"
click at [799, 214] on span "Get Access" at bounding box center [783, 219] width 43 height 11
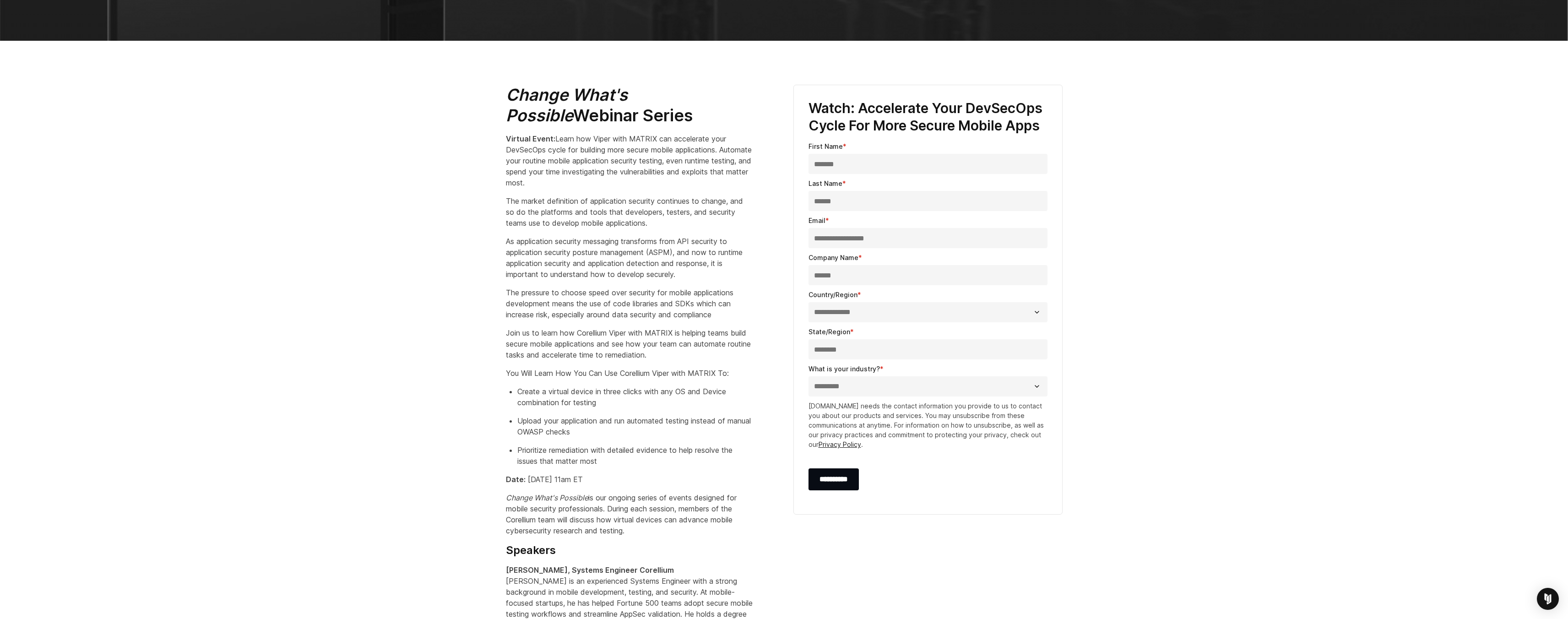
scroll to position [168, 0]
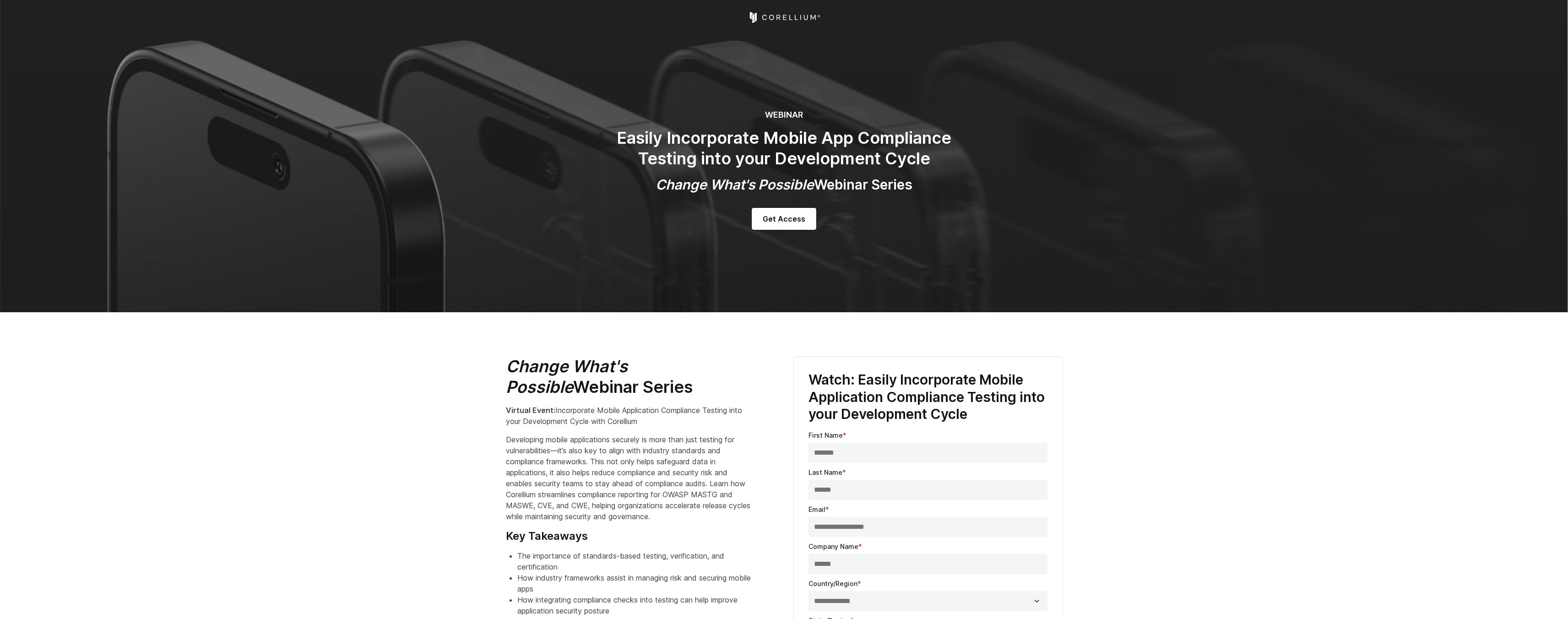
select select "**********"
select select "*********"
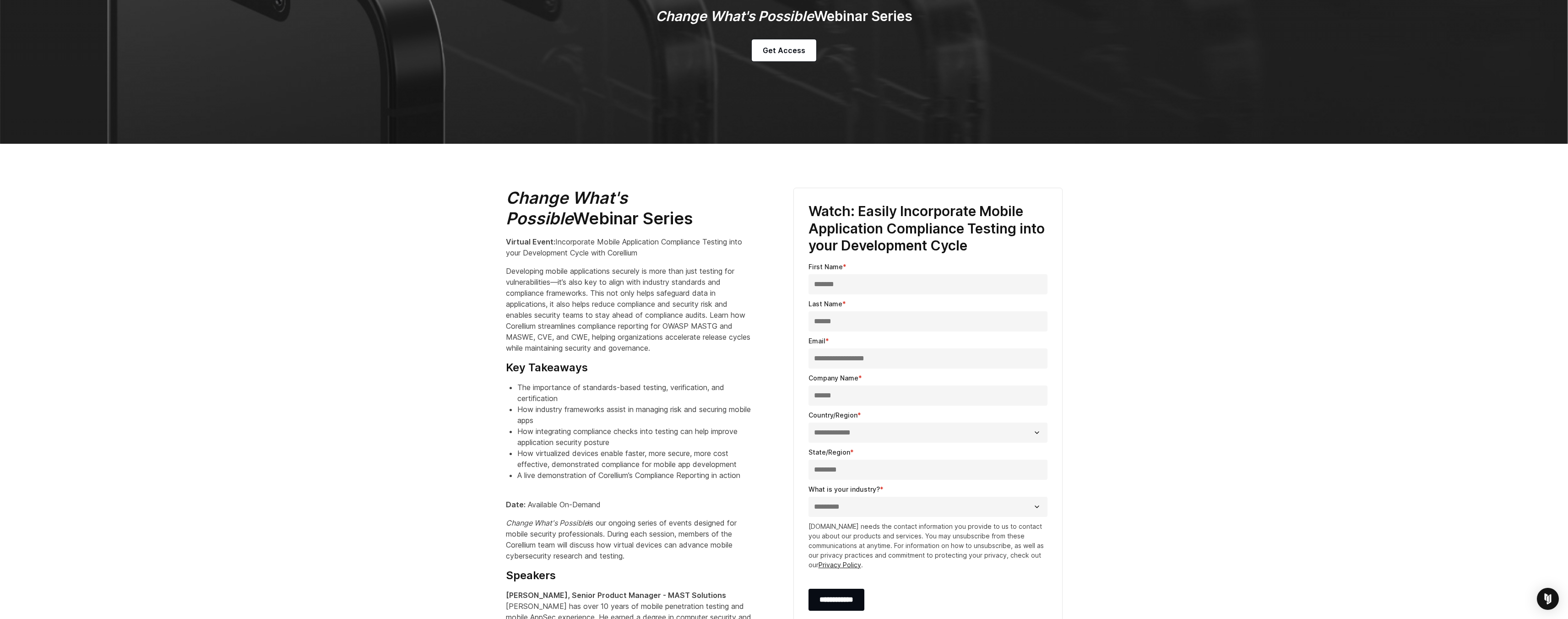
scroll to position [161, 0]
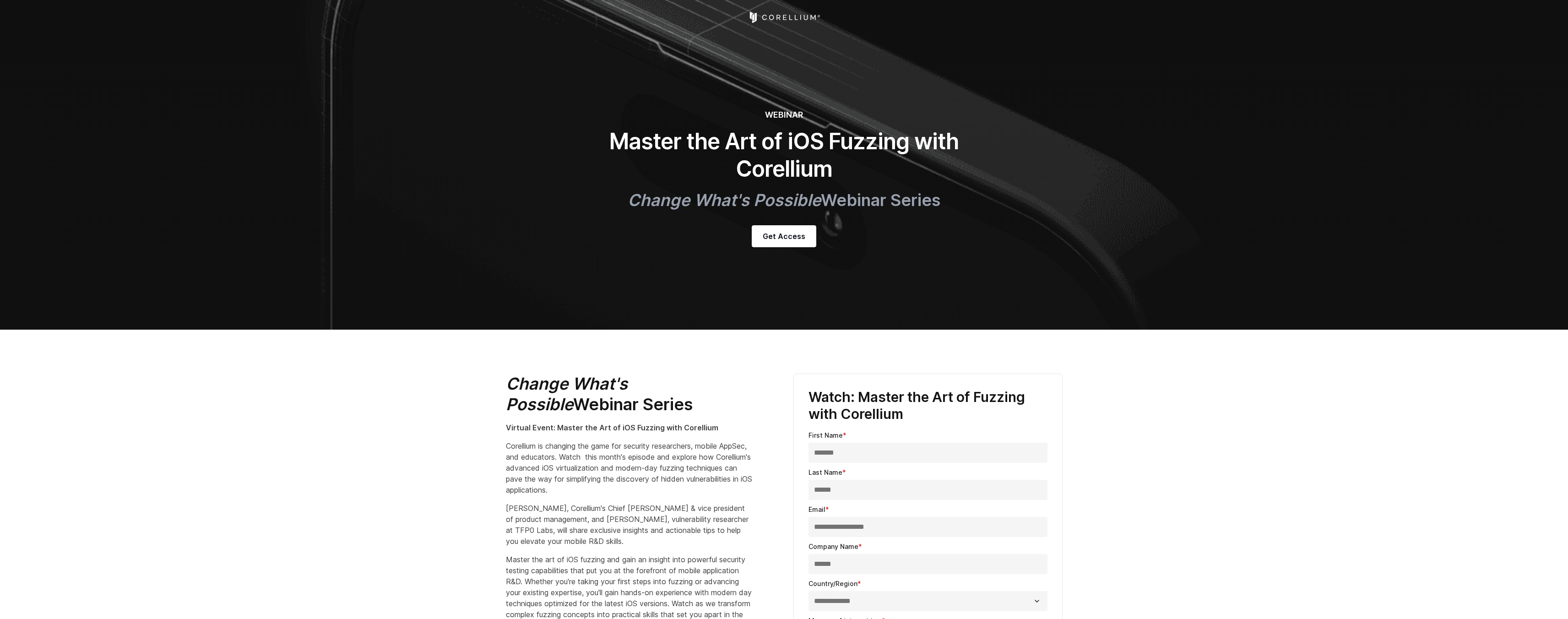
select select "**********"
select select "******"
select select "**********"
select select "*********"
select select "**********"
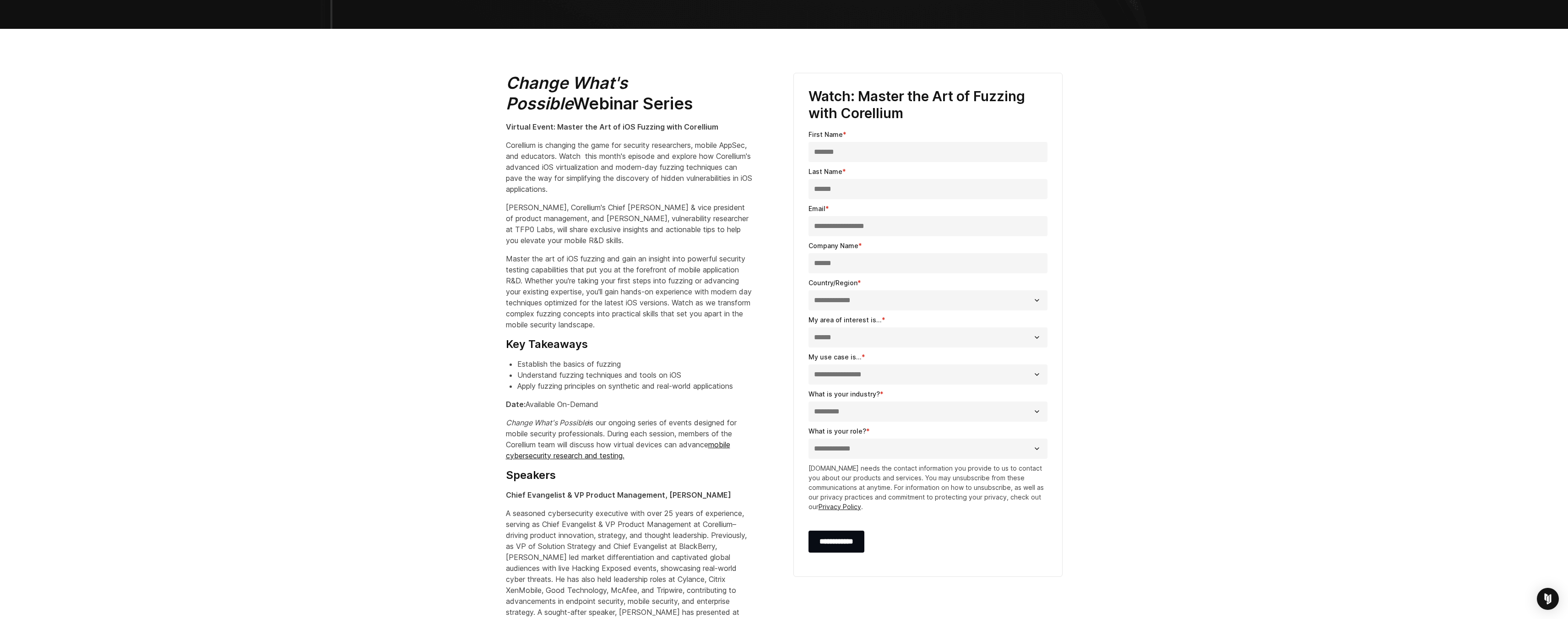
scroll to position [130, 0]
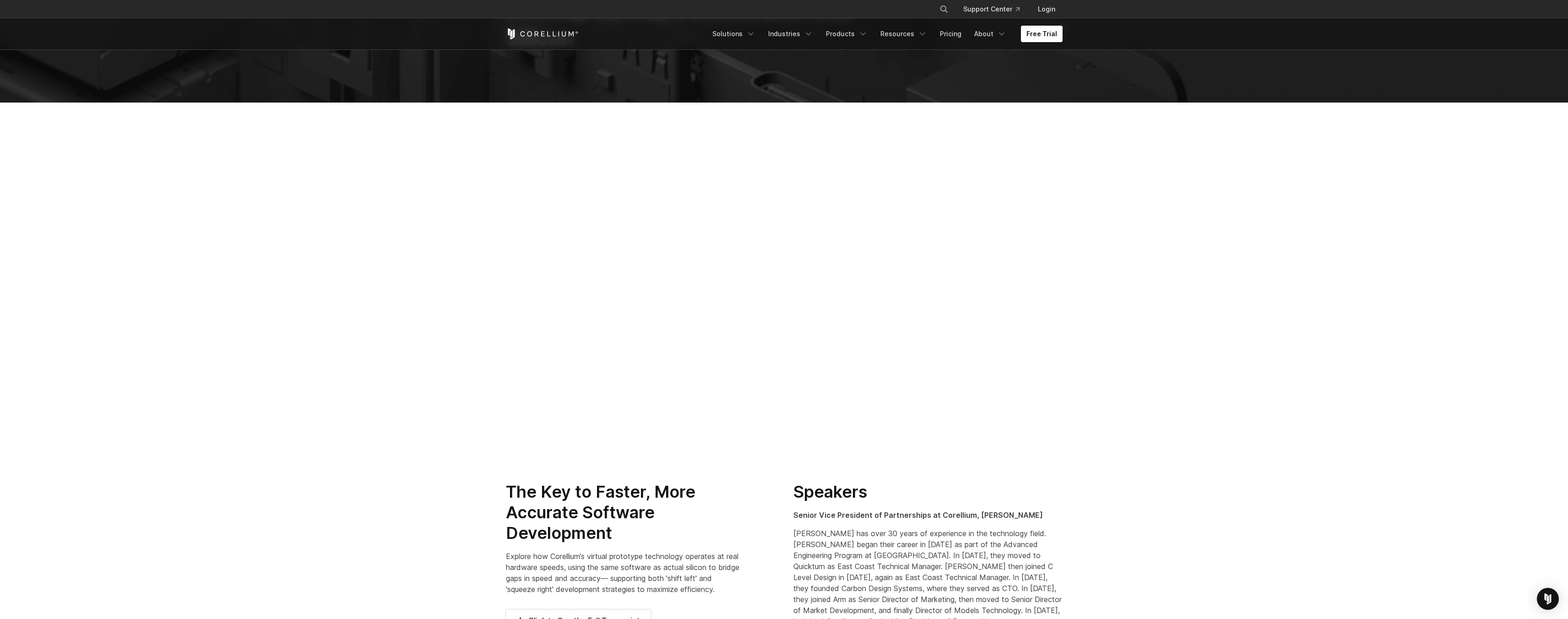
scroll to position [125, 0]
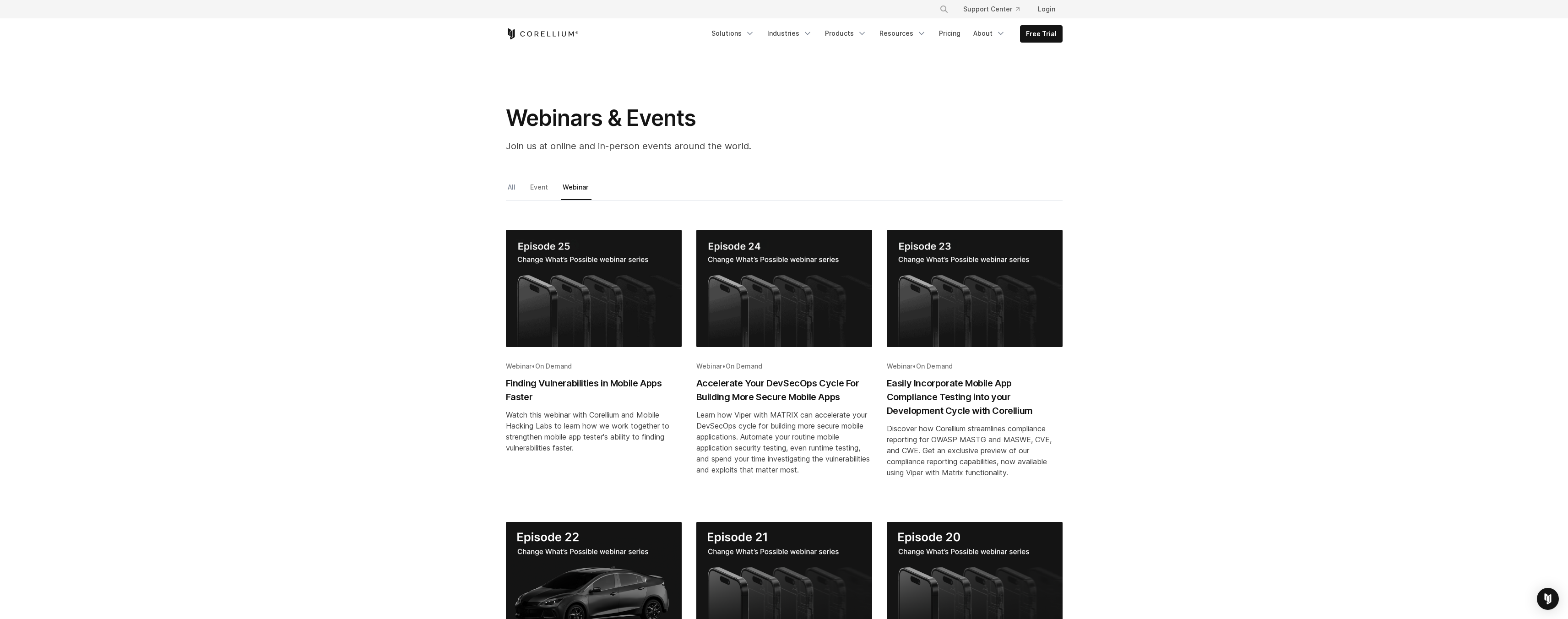
click at [515, 189] on link "All" at bounding box center [512, 190] width 13 height 19
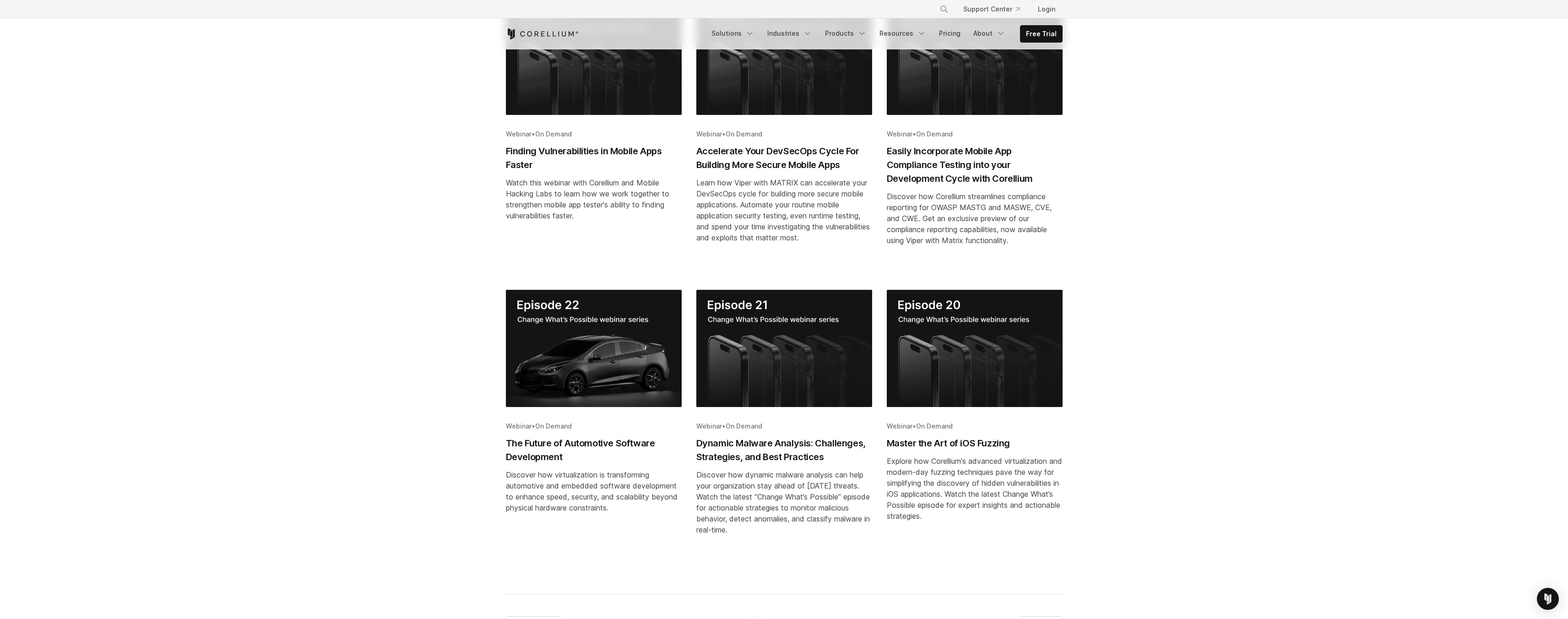
scroll to position [74, 0]
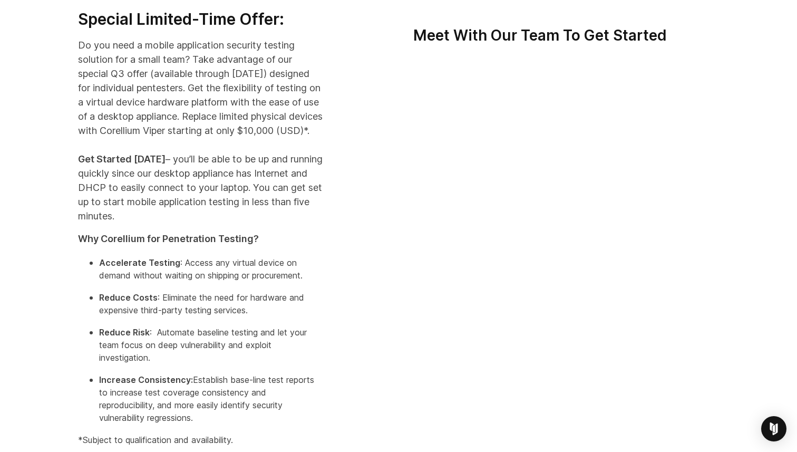
scroll to position [285, 0]
drag, startPoint x: 134, startPoint y: 90, endPoint x: 168, endPoint y: 90, distance: 33.2
click at [168, 90] on p "Do you need a mobile application security testing solution for a small team? Ta…" at bounding box center [200, 129] width 245 height 185
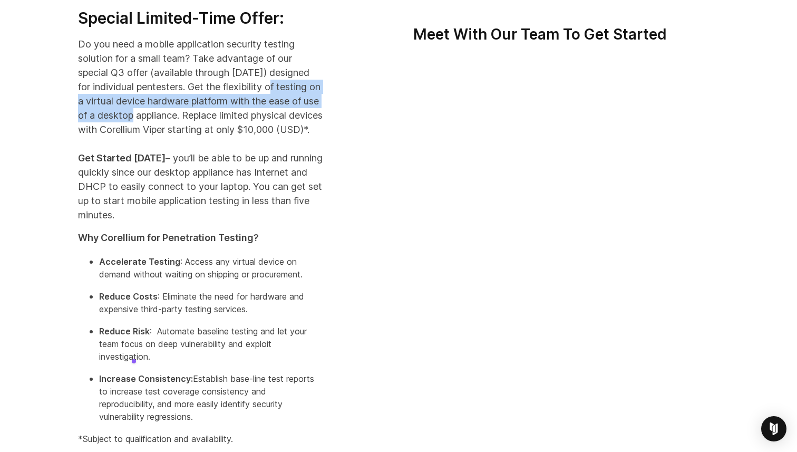
drag, startPoint x: 92, startPoint y: 101, endPoint x: 202, endPoint y: 109, distance: 111.1
click at [202, 109] on p "Do you need a mobile application security testing solution for a small team? Ta…" at bounding box center [200, 129] width 245 height 185
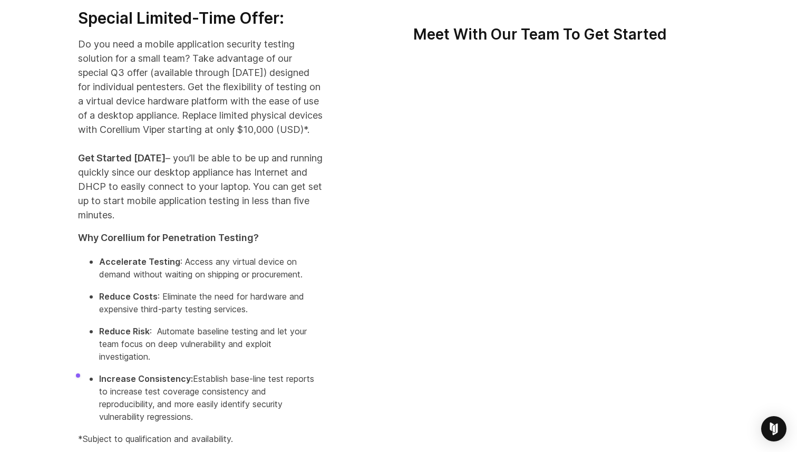
click at [247, 109] on p "Do you need a mobile application security testing solution for a small team? Ta…" at bounding box center [200, 129] width 245 height 185
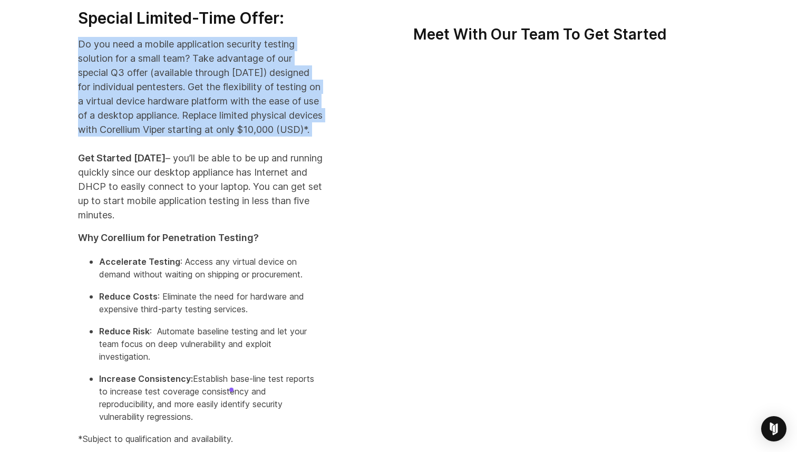
click at [247, 109] on p "Do you need a mobile application security testing solution for a small team? Ta…" at bounding box center [200, 129] width 245 height 185
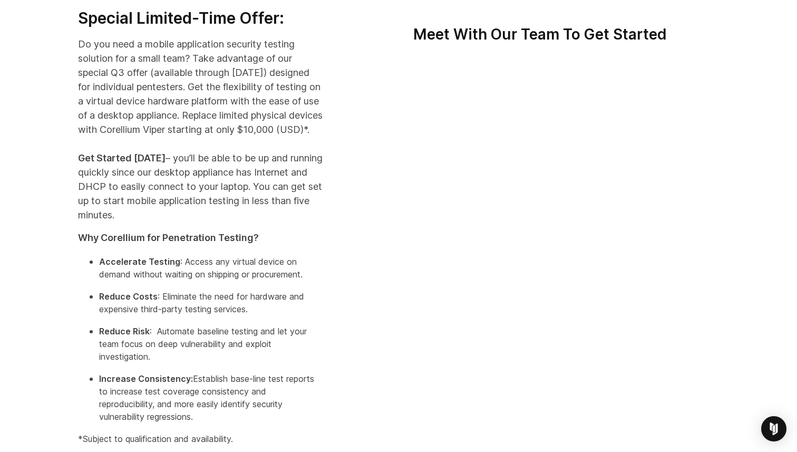
click at [120, 119] on p "Do you need a mobile application security testing solution for a small team? Ta…" at bounding box center [200, 129] width 245 height 185
drag, startPoint x: 82, startPoint y: 128, endPoint x: 214, endPoint y: 147, distance: 133.1
click at [215, 147] on p "Do you need a mobile application security testing solution for a small team? Ta…" at bounding box center [200, 129] width 245 height 185
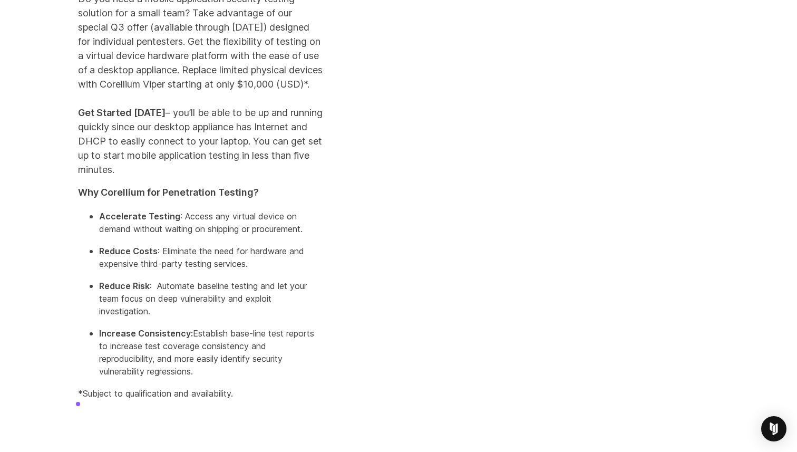
scroll to position [338, 0]
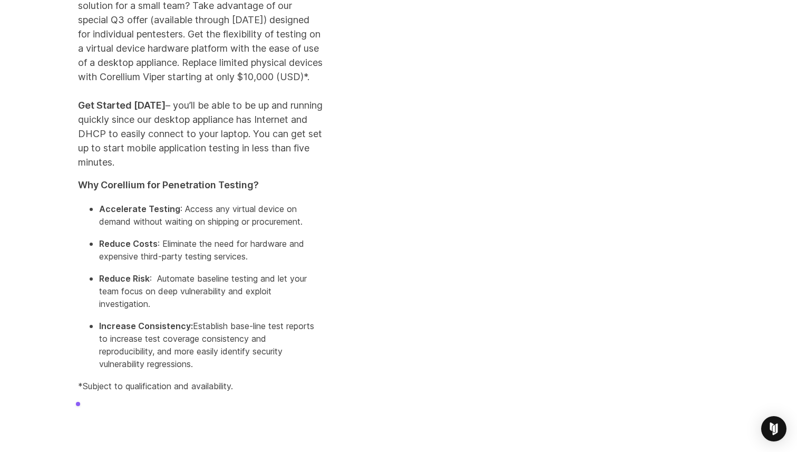
drag, startPoint x: 99, startPoint y: 133, endPoint x: 207, endPoint y: 178, distance: 117.5
click at [207, 169] on p "Do you need a mobile application security testing solution for a small team? Ta…" at bounding box center [200, 76] width 245 height 185
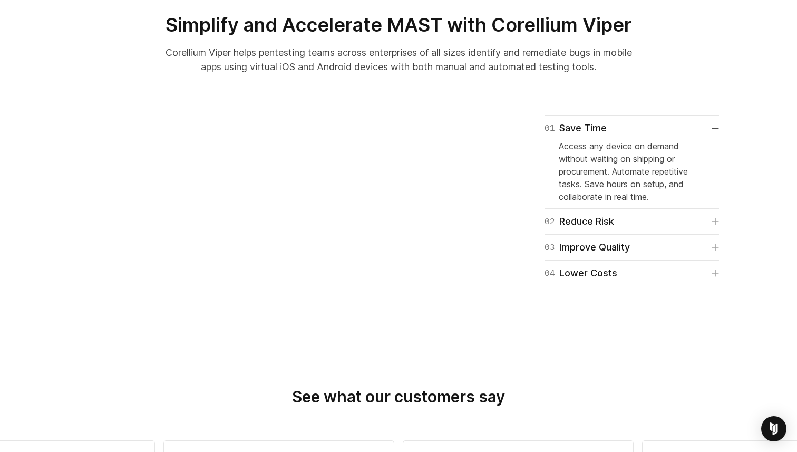
scroll to position [794, 0]
drag, startPoint x: 190, startPoint y: 67, endPoint x: 315, endPoint y: 74, distance: 125.2
click at [314, 73] on p "Corellium Viper helps pentesting teams across enterprises of all sizes identify…" at bounding box center [399, 59] width 476 height 28
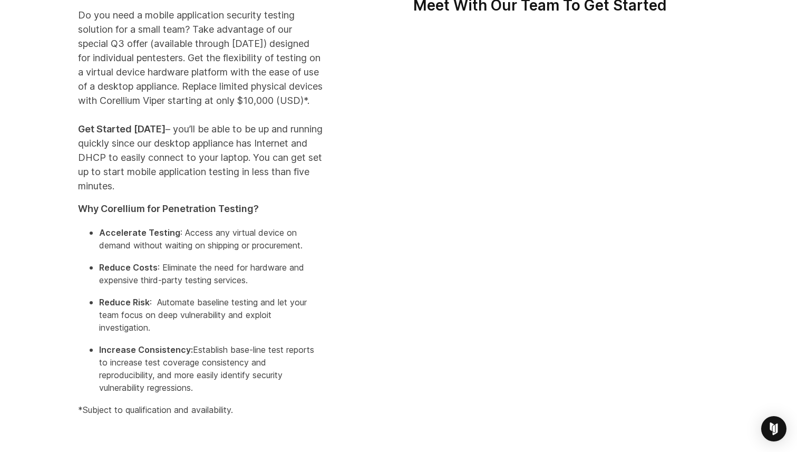
scroll to position [313, 0]
click at [225, 117] on p "Do you need a mobile application security testing solution for a small team? Ta…" at bounding box center [200, 101] width 245 height 185
drag, startPoint x: 225, startPoint y: 117, endPoint x: 188, endPoint y: 110, distance: 38.0
click at [188, 110] on p "Do you need a mobile application security testing solution for a small team? Ta…" at bounding box center [200, 101] width 245 height 185
click at [176, 110] on p "Do you need a mobile application security testing solution for a small team? Ta…" at bounding box center [200, 101] width 245 height 185
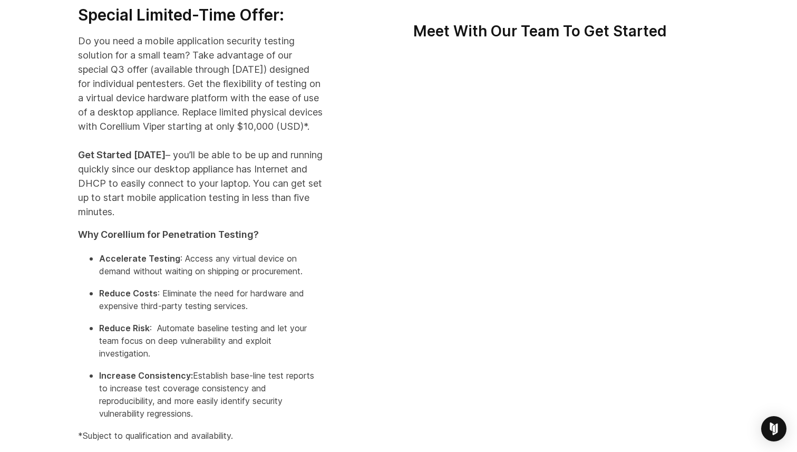
scroll to position [281, 0]
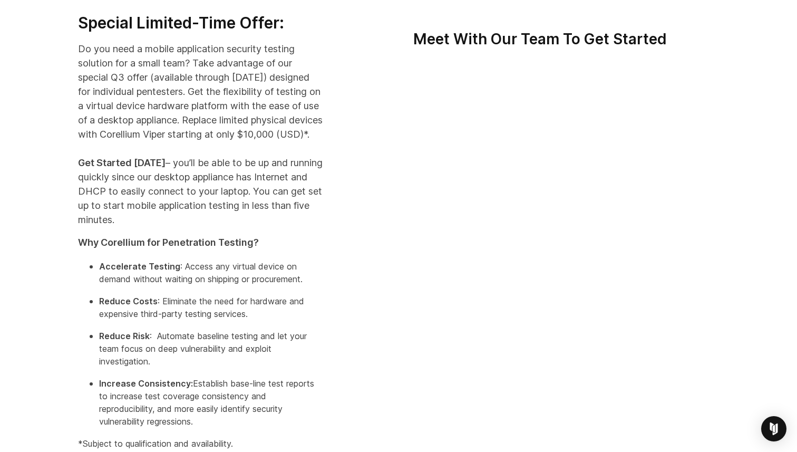
drag, startPoint x: 226, startPoint y: 151, endPoint x: 79, endPoint y: 52, distance: 177.0
click at [79, 52] on p "Do you need a mobile application security testing solution for a small team? Ta…" at bounding box center [200, 134] width 245 height 185
drag, startPoint x: 75, startPoint y: 52, endPoint x: 244, endPoint y: 152, distance: 196.2
click at [244, 152] on div "Special Limited-Time Offer: Do you need a mobile application security testing s…" at bounding box center [200, 235] width 266 height 445
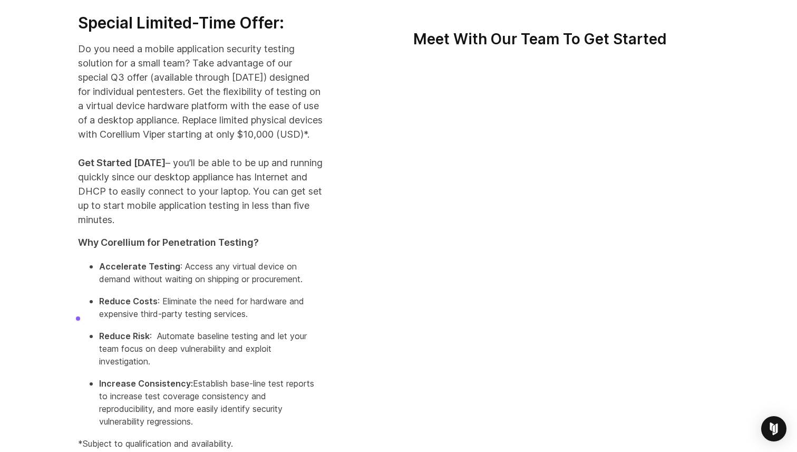
click at [244, 151] on p "Do you need a mobile application security testing solution for a small team? Ta…" at bounding box center [200, 134] width 245 height 185
drag, startPoint x: 253, startPoint y: 151, endPoint x: 75, endPoint y: 115, distance: 181.3
click at [75, 115] on div "Special Limited-Time Offer: Do you need a mobile application security testing s…" at bounding box center [200, 235] width 266 height 445
drag, startPoint x: 150, startPoint y: 77, endPoint x: 241, endPoint y: 146, distance: 114.4
click at [240, 146] on p "Do you need a mobile application security testing solution for a small team? Ta…" at bounding box center [200, 134] width 245 height 185
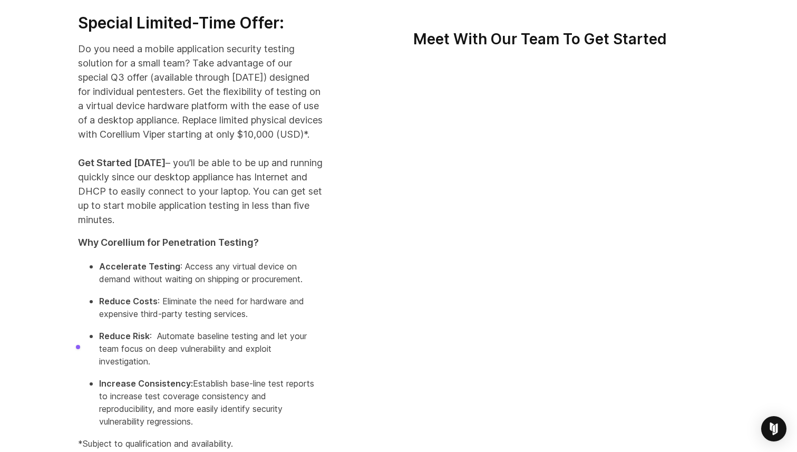
click at [241, 146] on p "Do you need a mobile application security testing solution for a small team? Ta…" at bounding box center [200, 134] width 245 height 185
drag, startPoint x: 241, startPoint y: 147, endPoint x: 75, endPoint y: 126, distance: 167.4
click at [75, 126] on div "Special Limited-Time Offer: Do you need a mobile application security testing s…" at bounding box center [200, 235] width 266 height 445
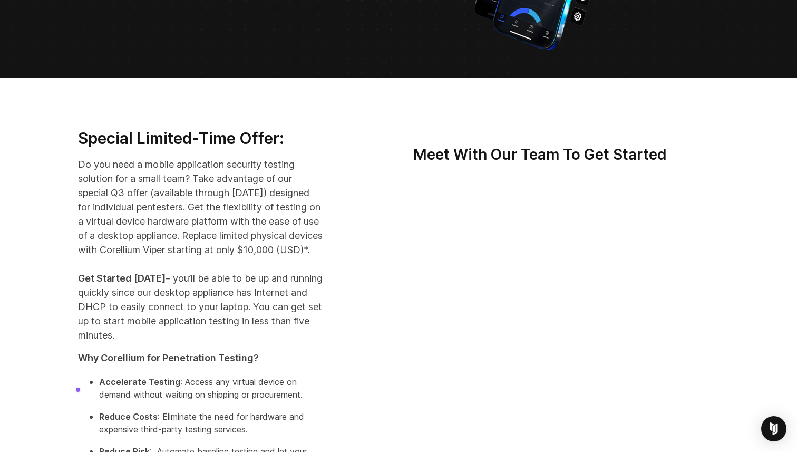
scroll to position [0, 0]
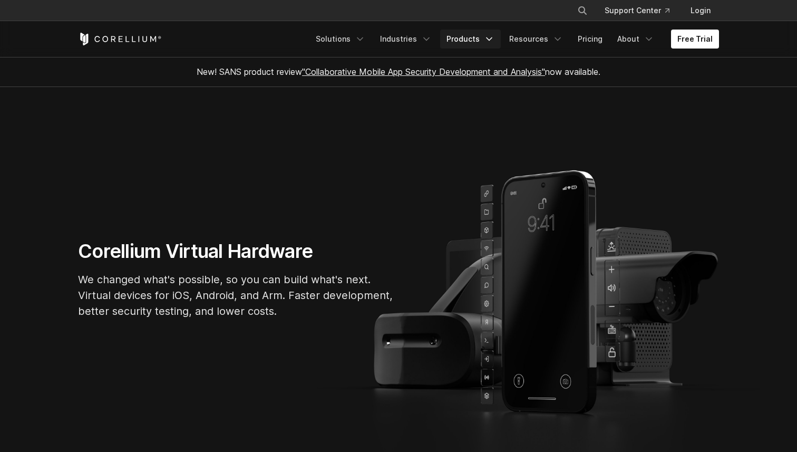
click at [492, 39] on icon "Navigation Menu" at bounding box center [489, 39] width 11 height 11
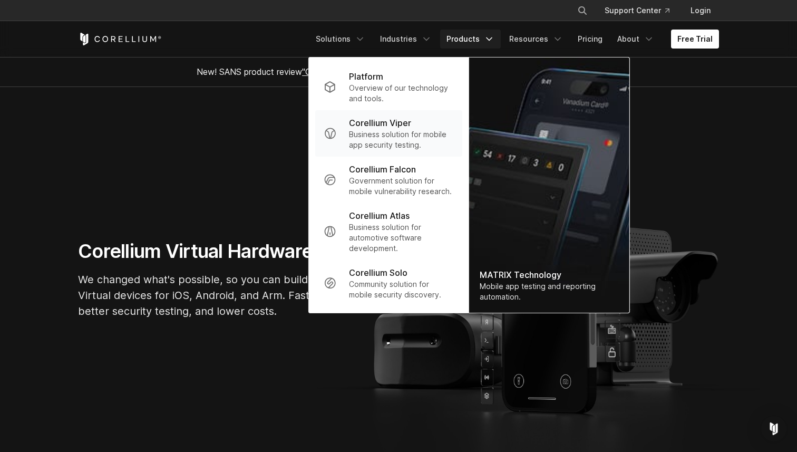
click at [416, 137] on p "Business solution for mobile app security testing." at bounding box center [401, 139] width 105 height 21
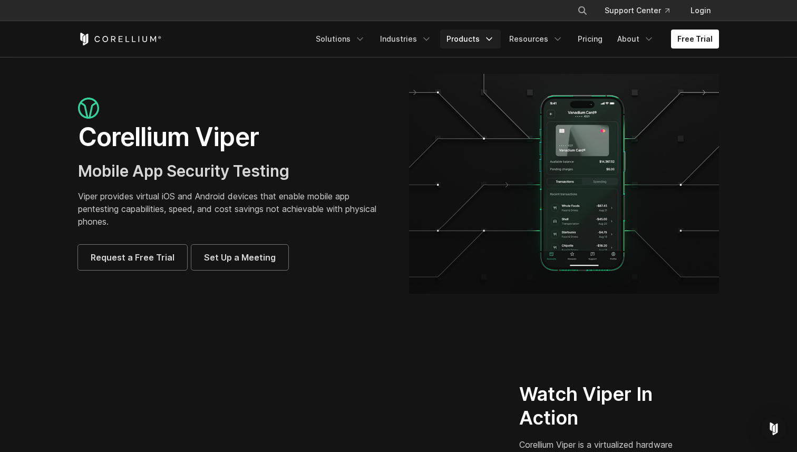
click at [486, 34] on link "Products" at bounding box center [470, 39] width 61 height 19
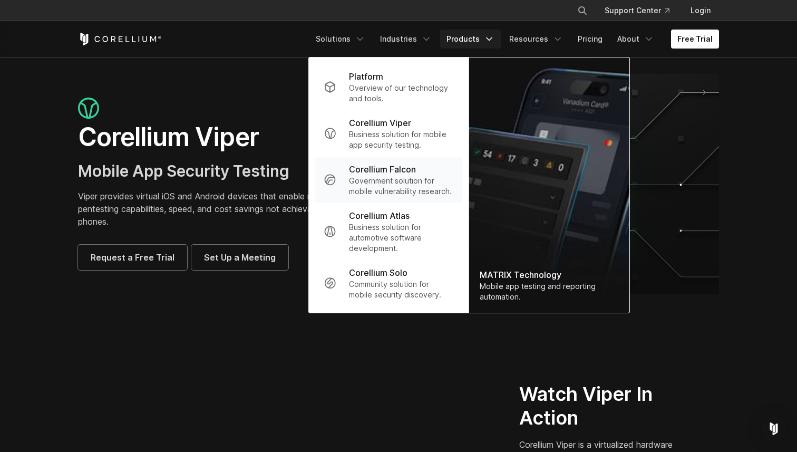
click at [416, 172] on p "Corellium Falcon" at bounding box center [382, 169] width 67 height 13
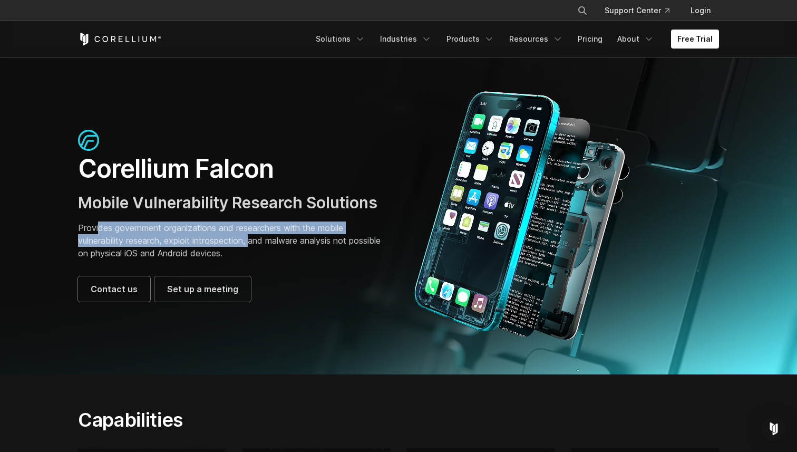
drag, startPoint x: 100, startPoint y: 228, endPoint x: 256, endPoint y: 241, distance: 156.6
click at [256, 241] on p "Provides government organizations and researchers with the mobile vulnerability…" at bounding box center [233, 240] width 310 height 38
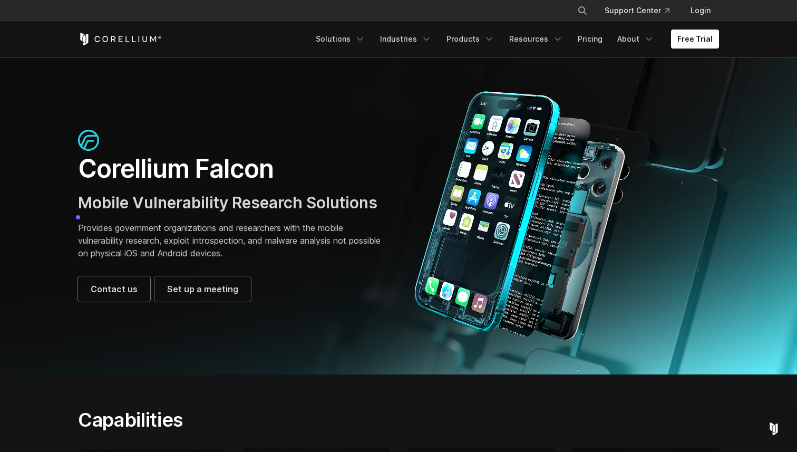
click at [276, 240] on p "Provides government organizations and researchers with the mobile vulnerability…" at bounding box center [233, 240] width 310 height 38
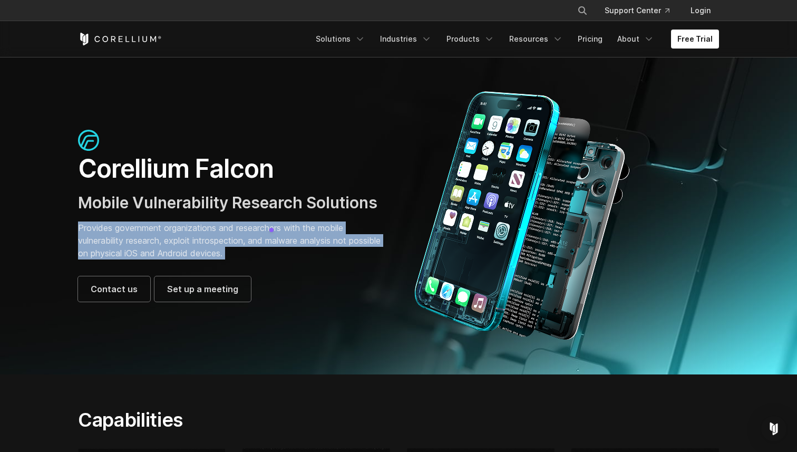
click at [276, 240] on p "Provides government organizations and researchers with the mobile vulnerability…" at bounding box center [233, 240] width 310 height 38
click at [297, 239] on p "Provides government organizations and researchers with the mobile vulnerability…" at bounding box center [233, 240] width 310 height 38
